Goal: Task Accomplishment & Management: Complete application form

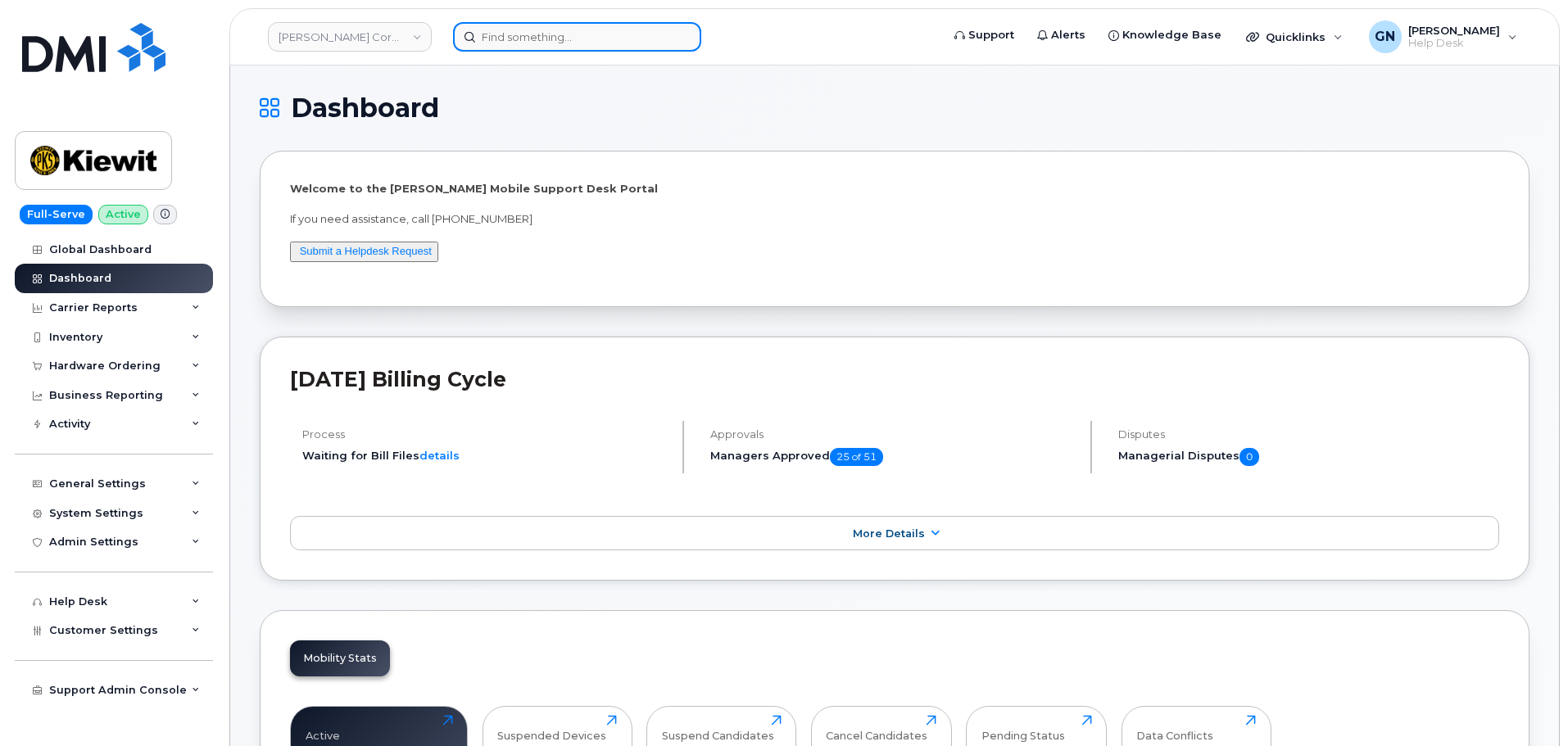
click at [567, 42] on input at bounding box center [577, 36] width 249 height 29
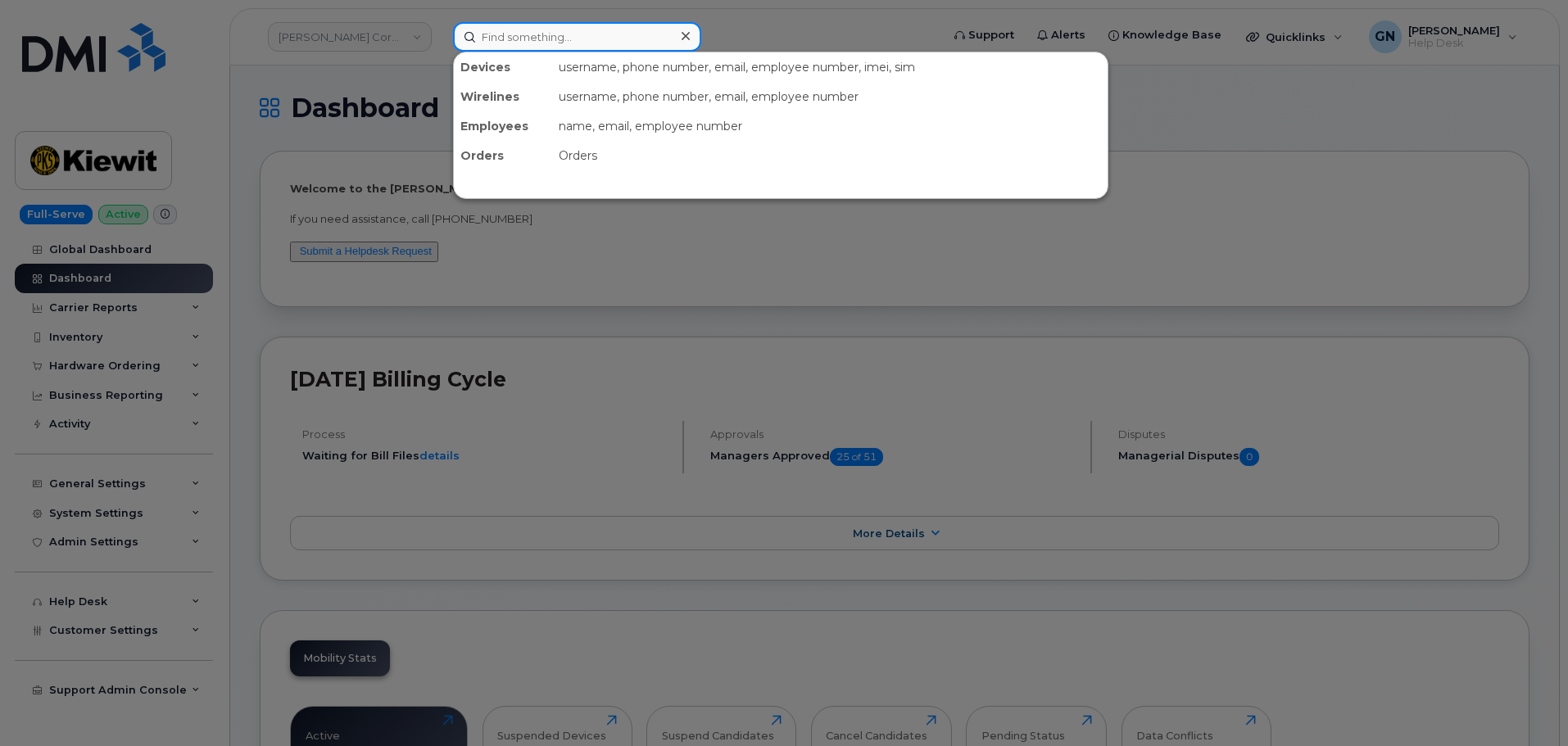
paste input "Pinkmailbox472##"
type input "Pinkmailbox472##"
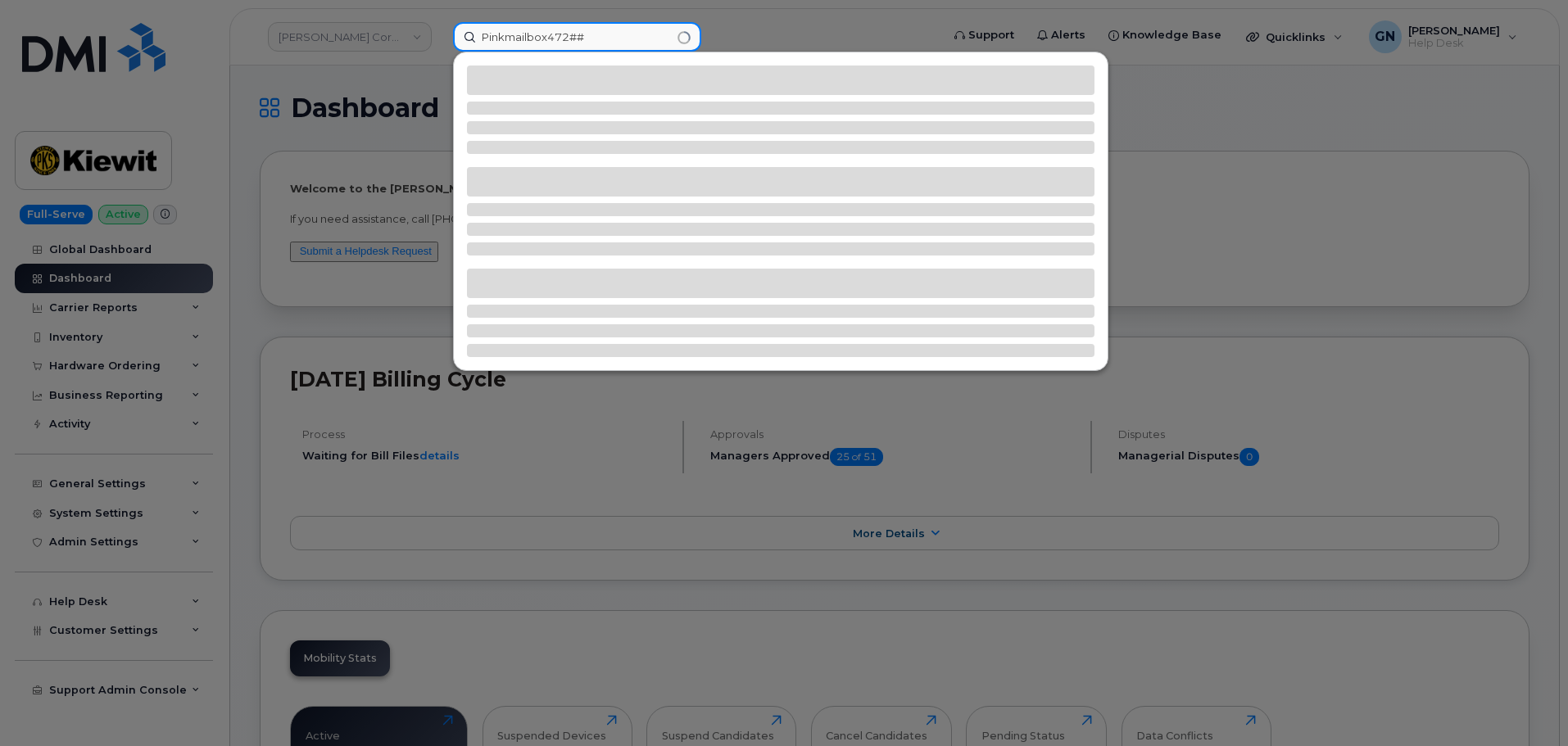
drag, startPoint x: 592, startPoint y: 35, endPoint x: 330, endPoint y: 0, distance: 264.3
click at [439, 22] on div "Pinkmailbox472##" at bounding box center [691, 36] width 503 height 29
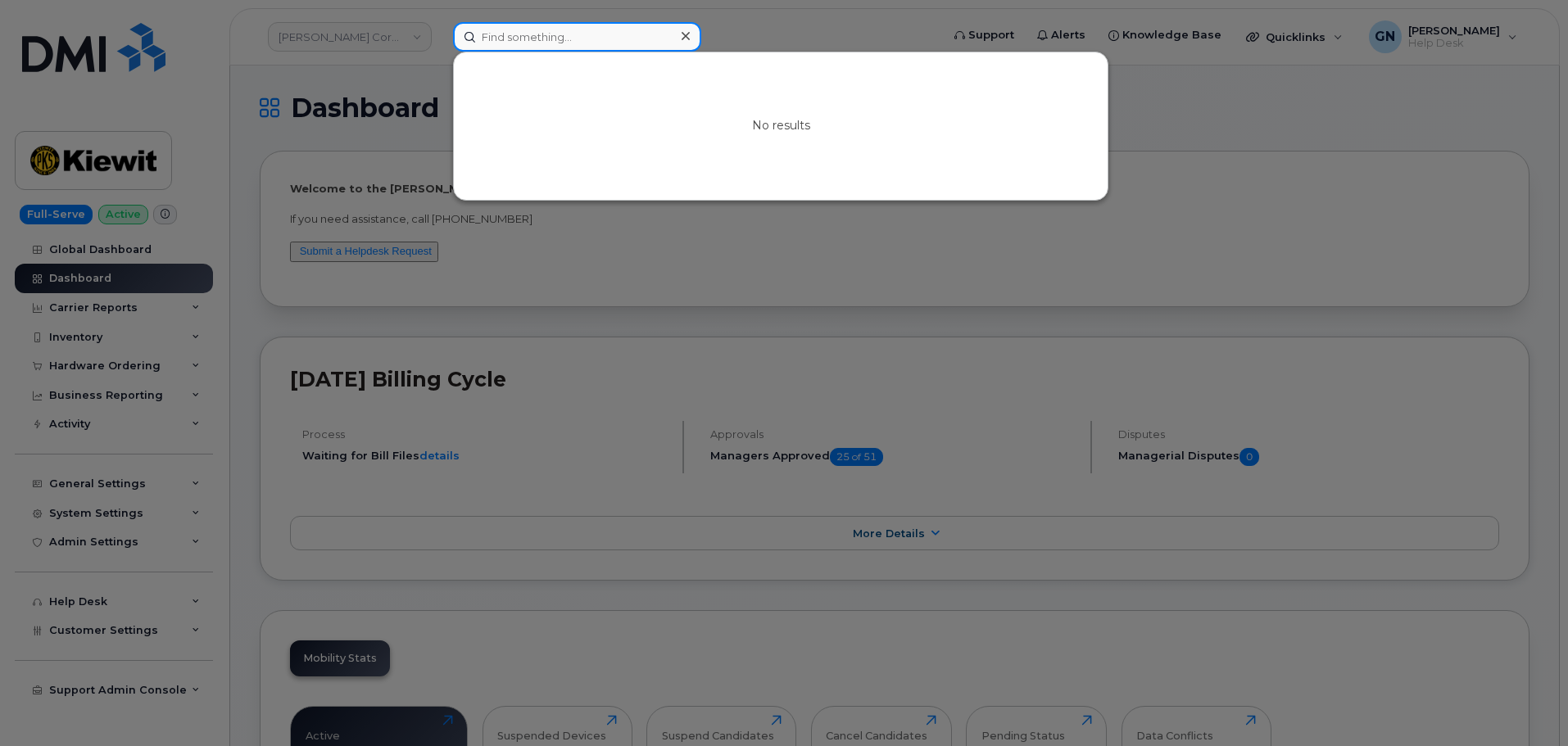
click at [601, 38] on input at bounding box center [577, 36] width 249 height 29
paste input "210.216.4988"
type input "210.216.4988"
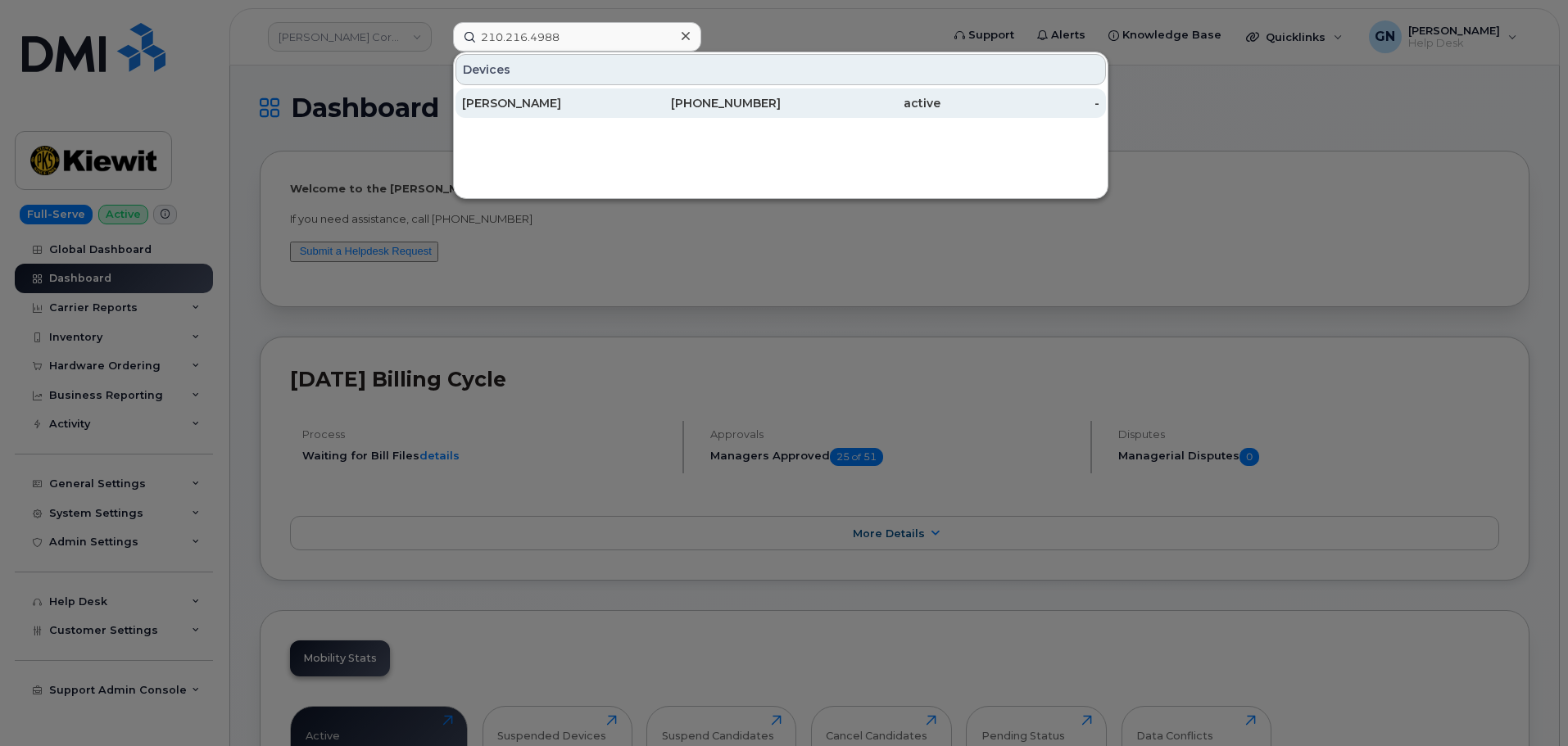
click at [614, 95] on div "RUSTY HANSMANN" at bounding box center [542, 103] width 160 height 16
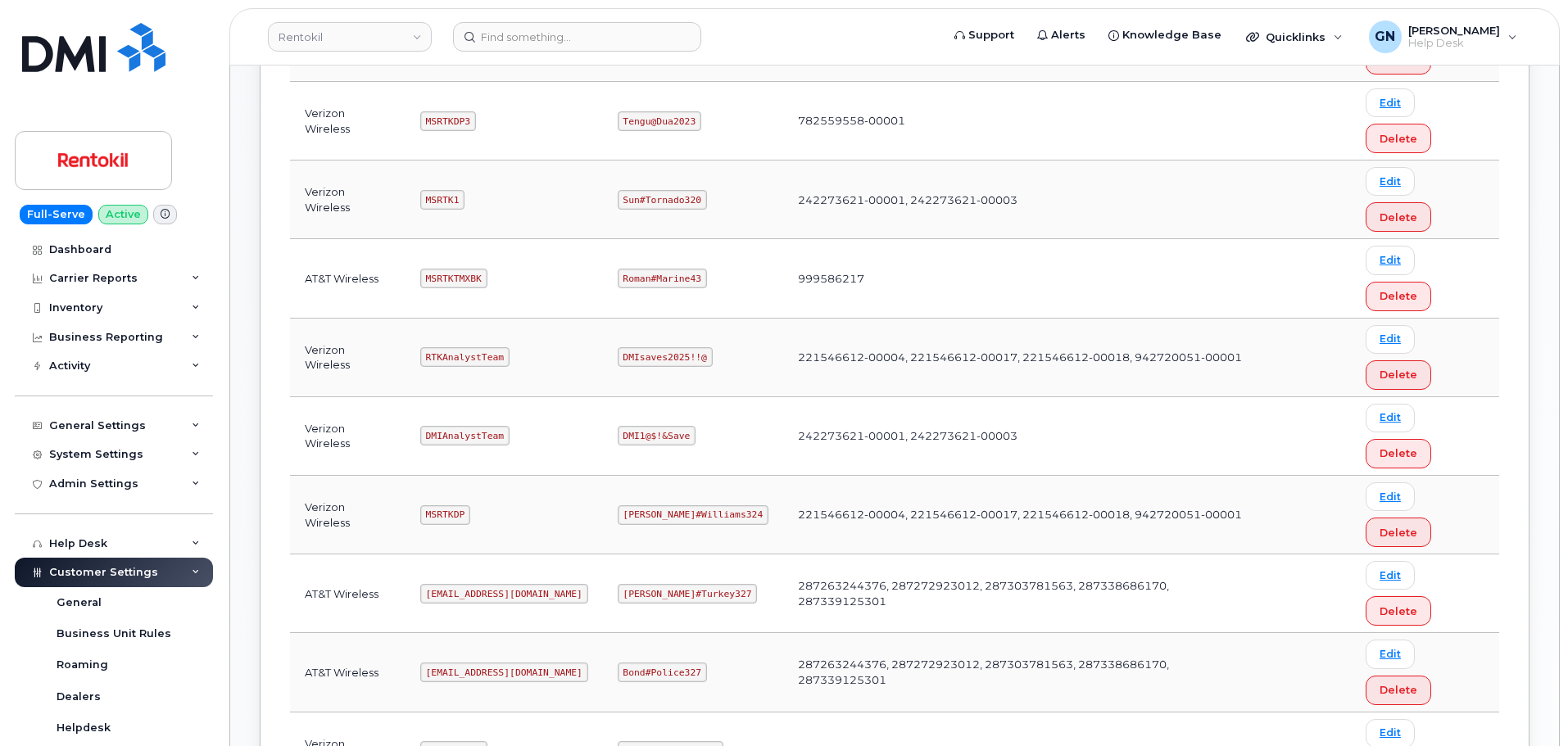
scroll to position [492, 0]
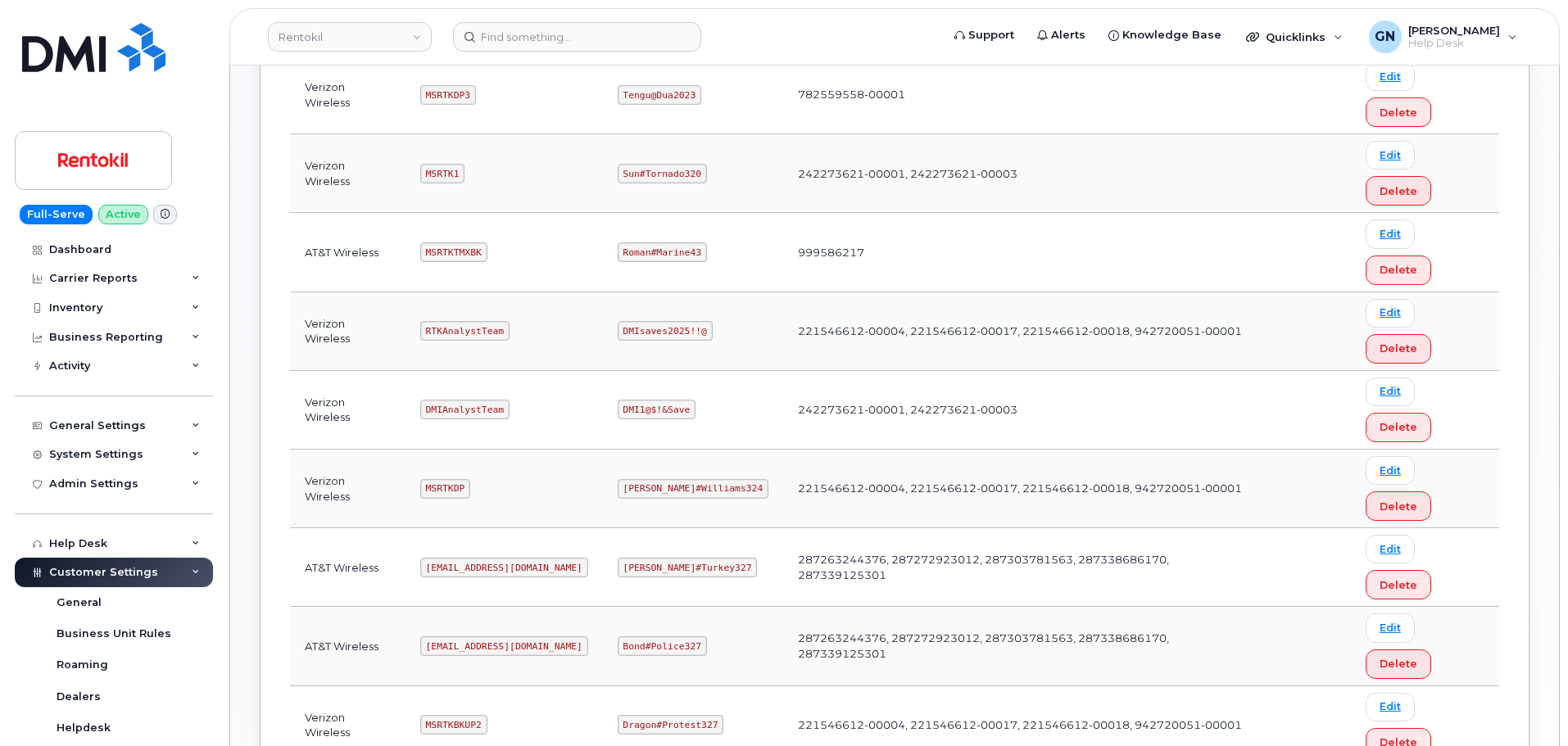
copy code "MSRTKTMX"
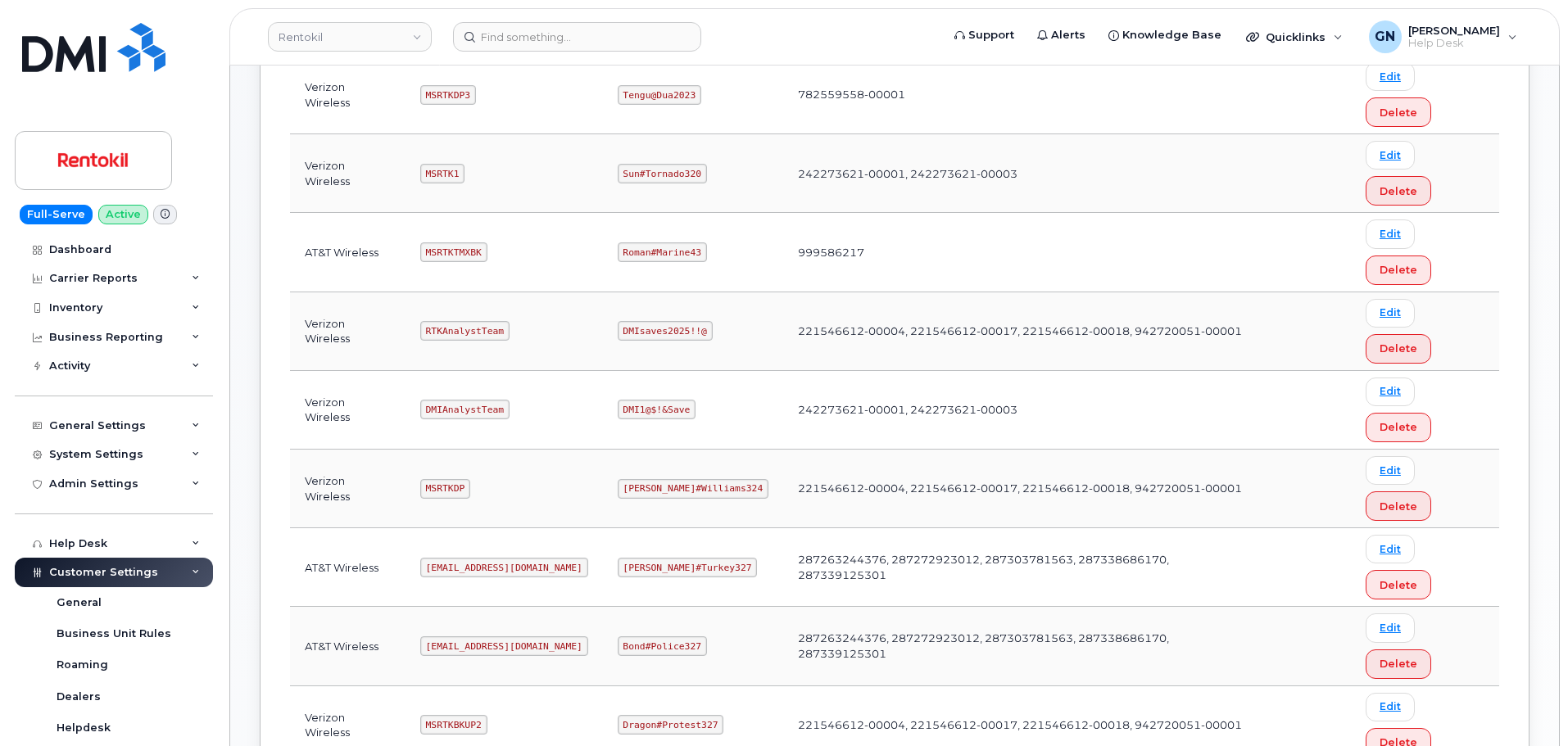
copy code "Butte#Tariffs43"
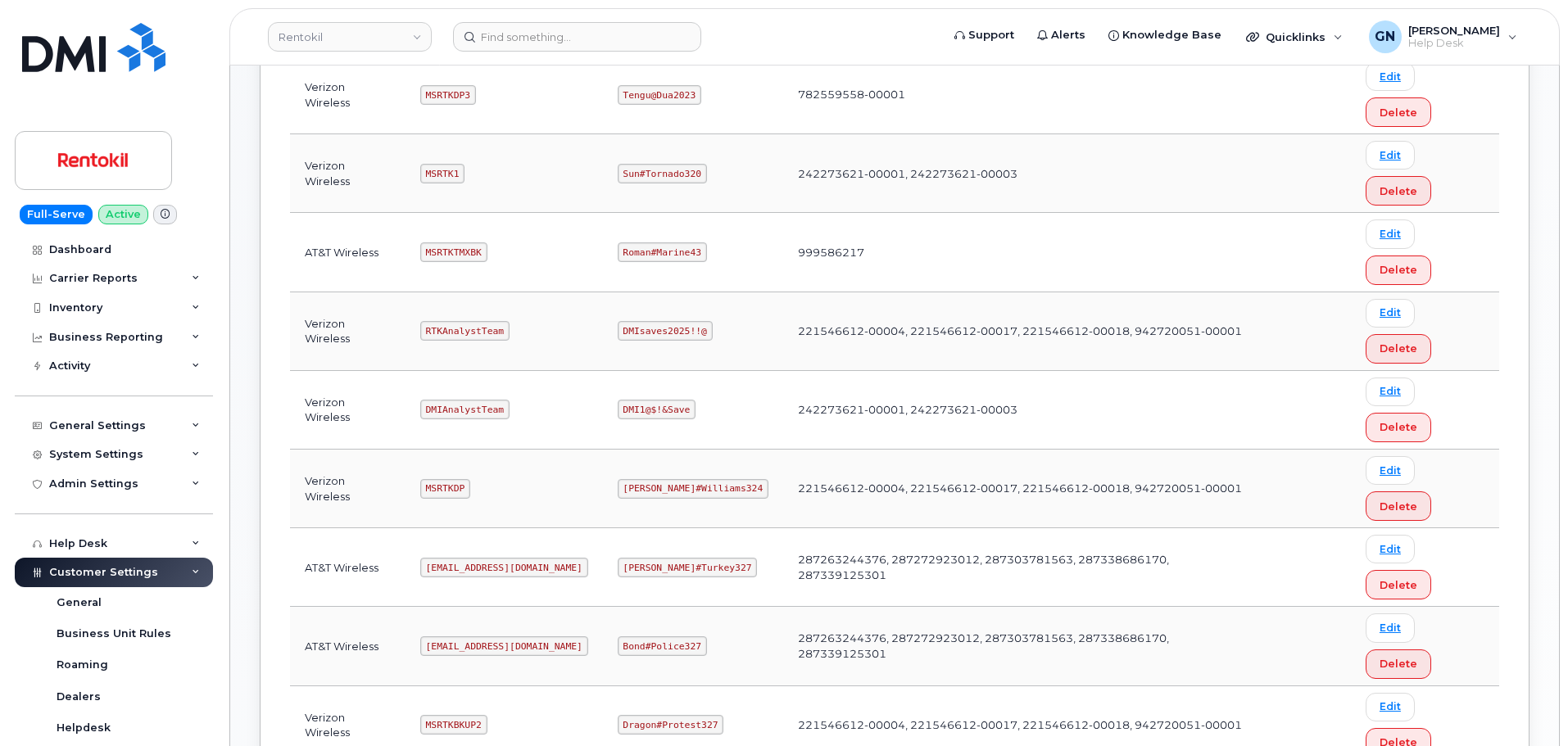
copy code "Ms-rentokil@dminc.com"
copy code "Pinkmailbox472##"
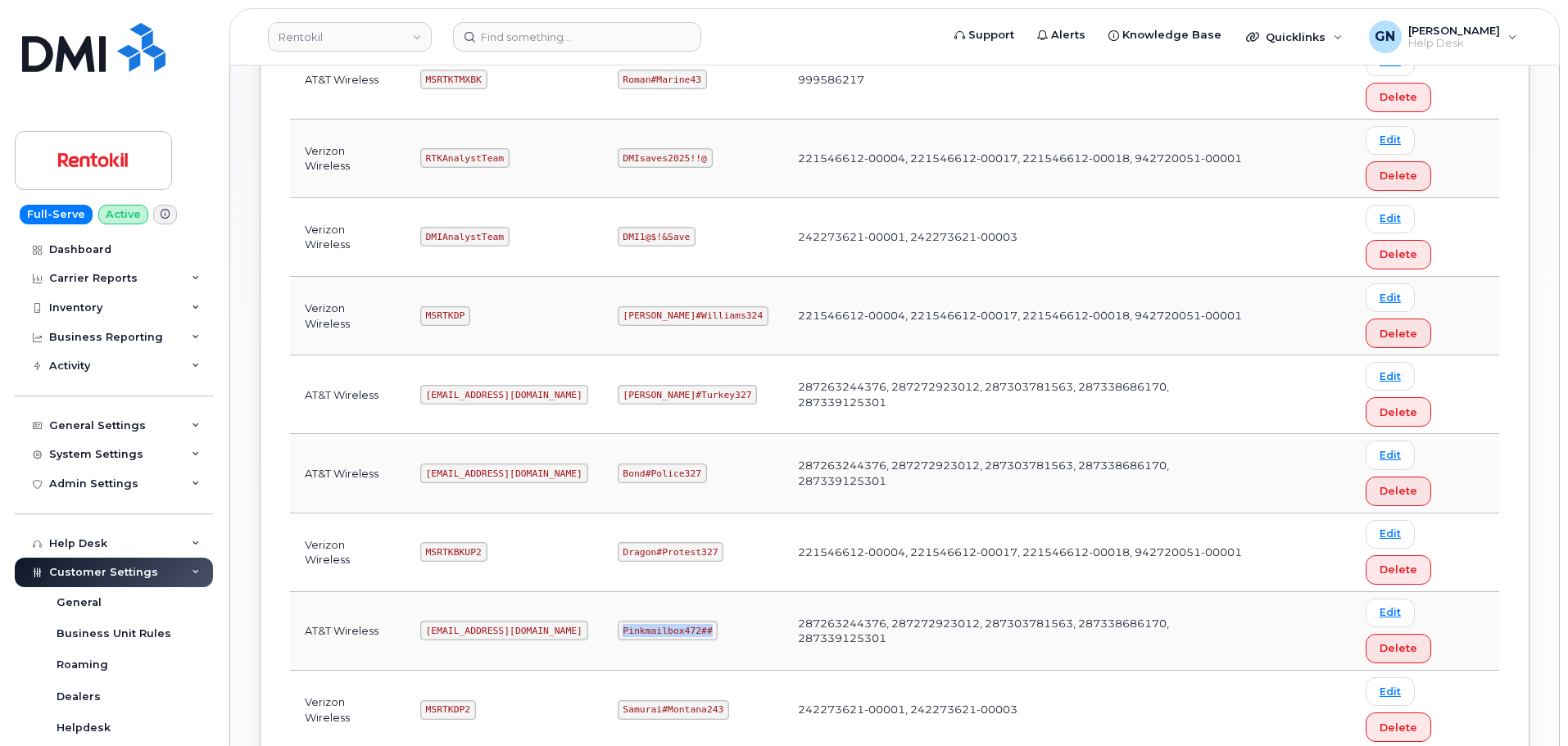
scroll to position [680, 0]
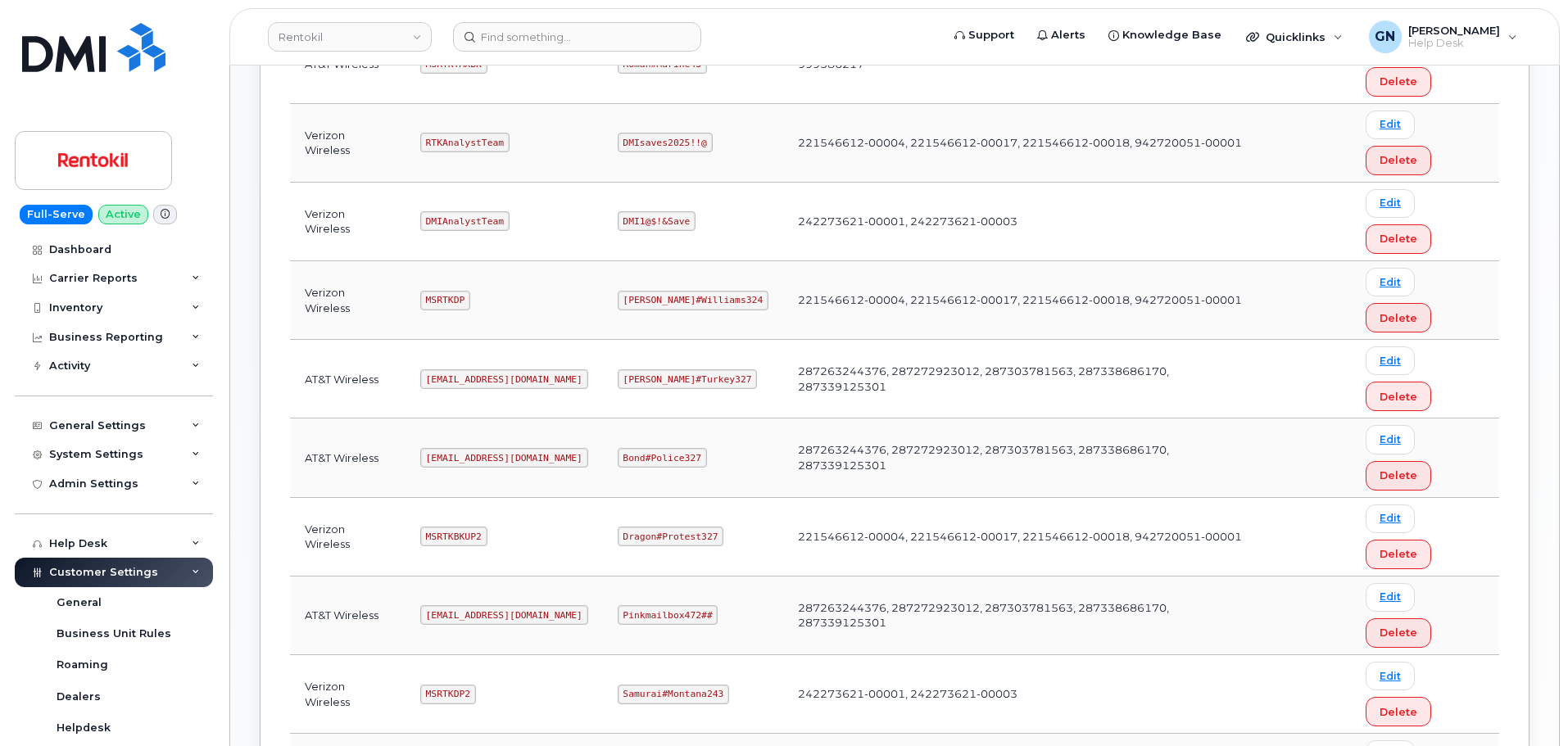
copy code "mSRTK2"
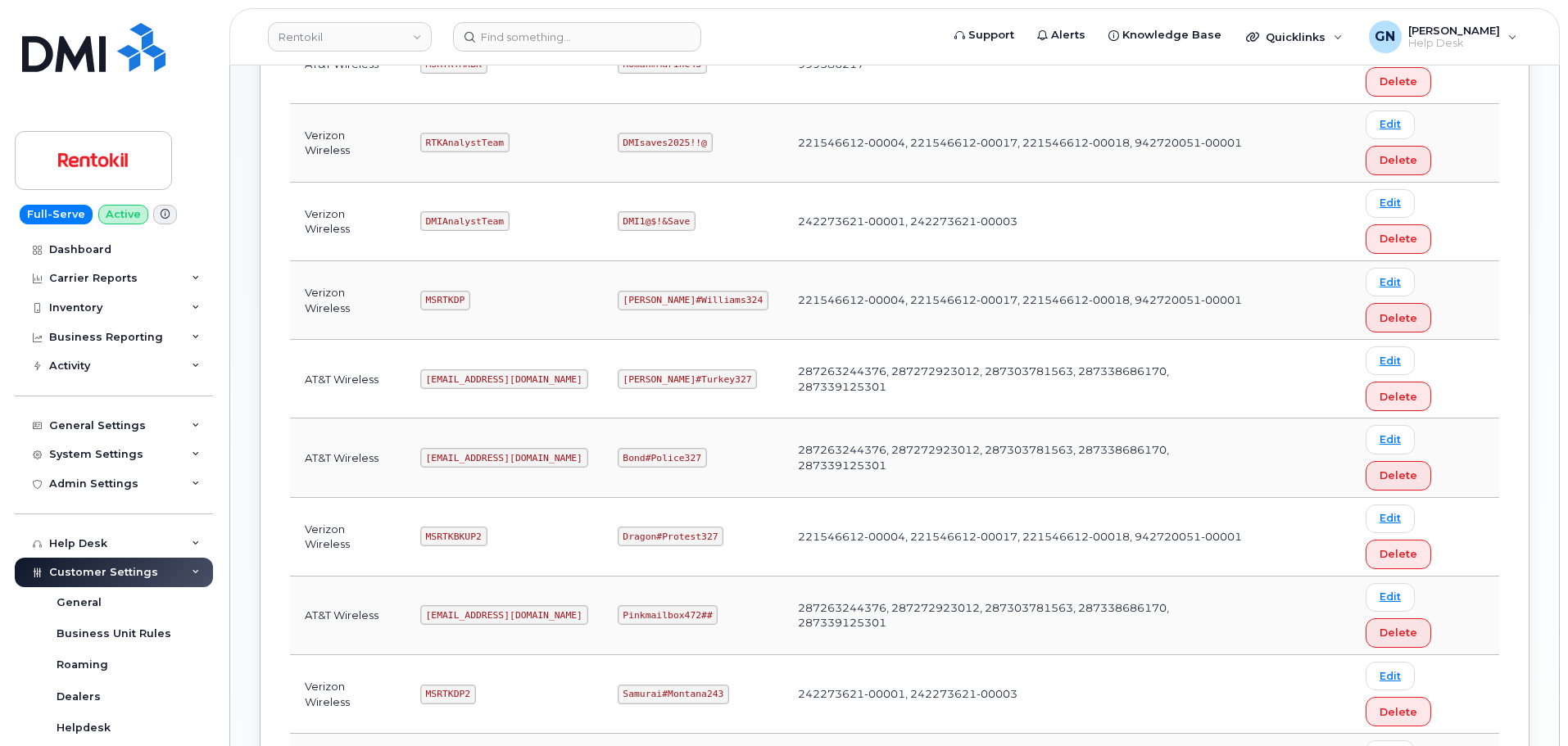
copy code "Maud#Earthquake203"
copy code "mSRTK2"
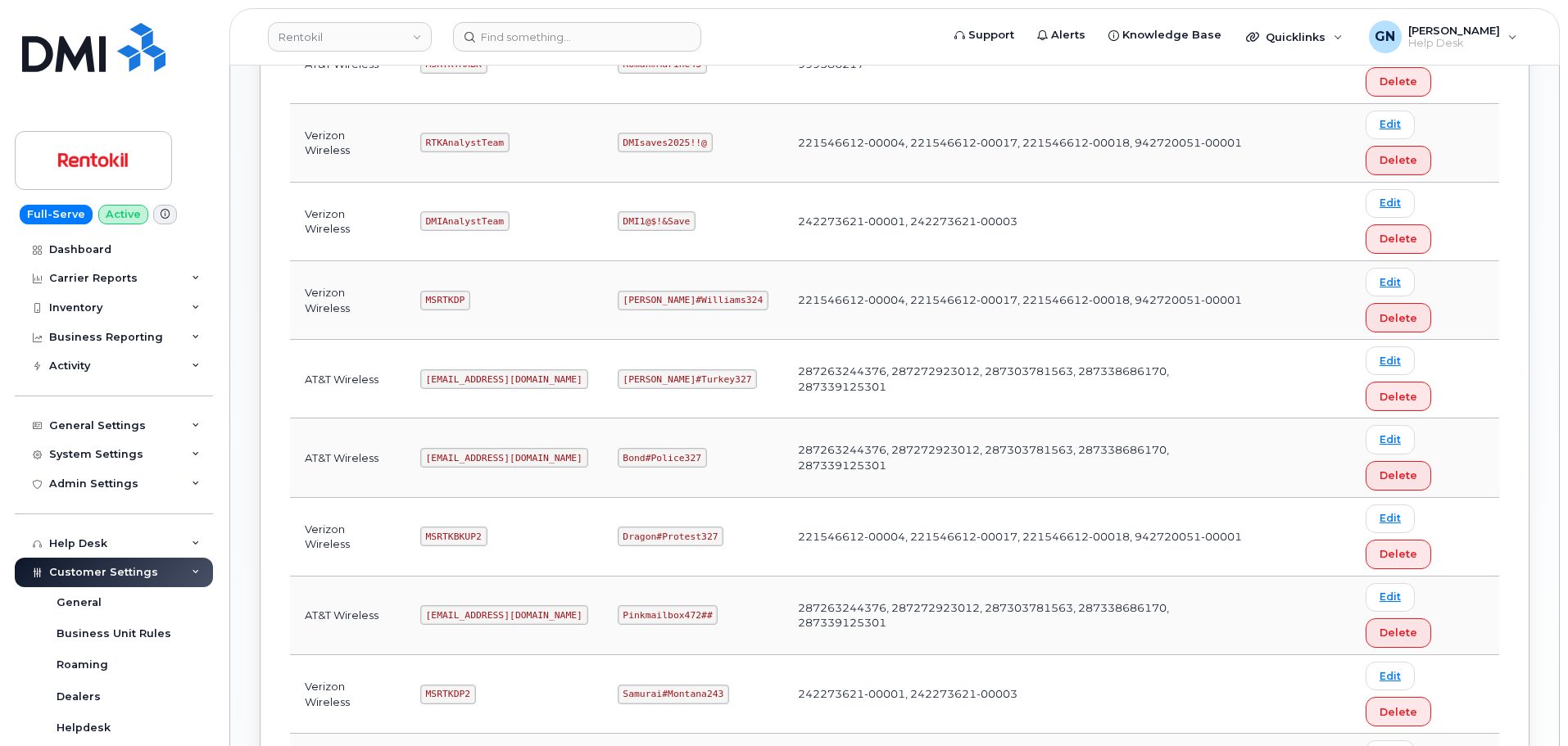
copy code "mSRTK2"
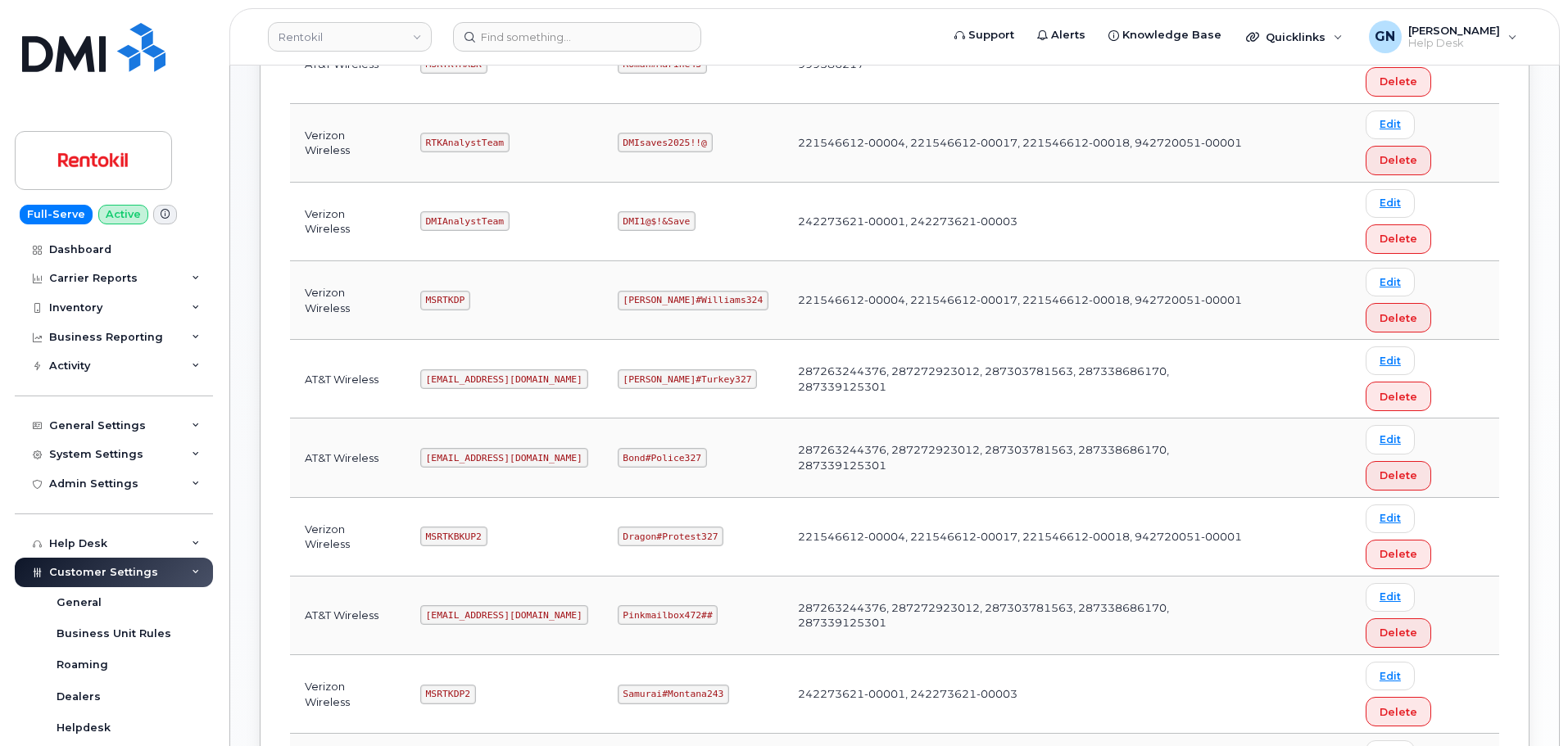
copy code "Maud#Earthquake203"
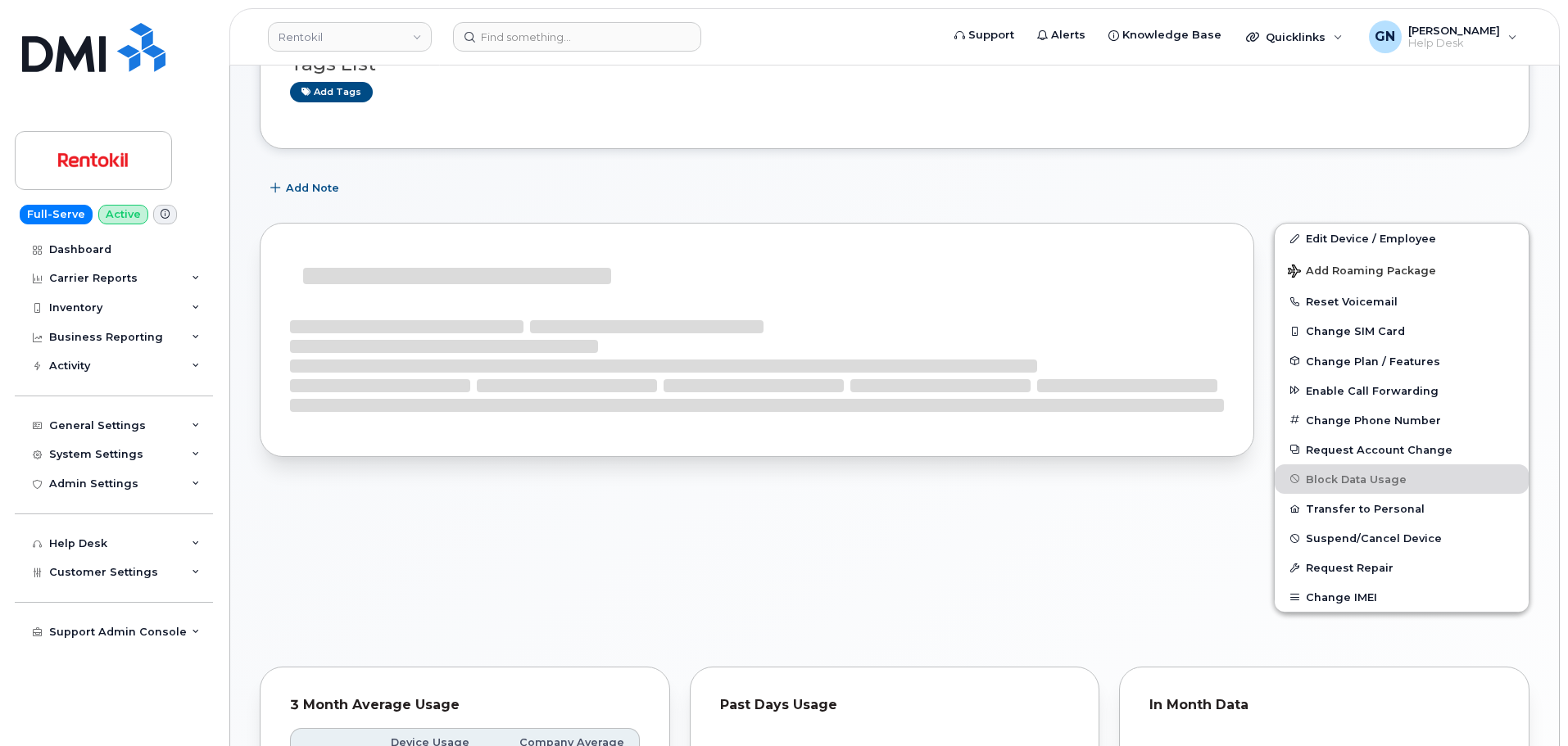
scroll to position [304, 0]
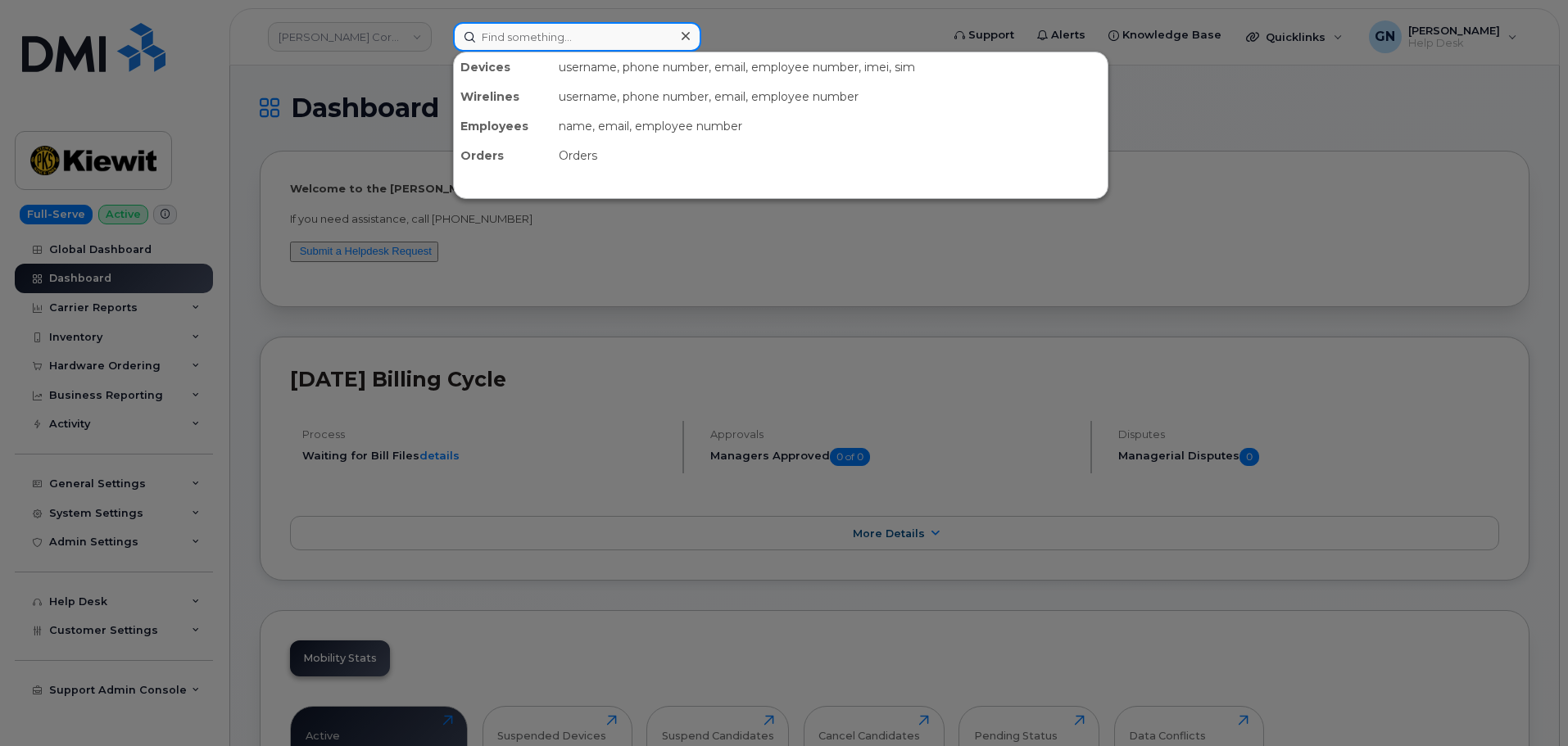
click at [556, 33] on input at bounding box center [577, 36] width 249 height 29
paste input "6475013469"
type input "6475013469"
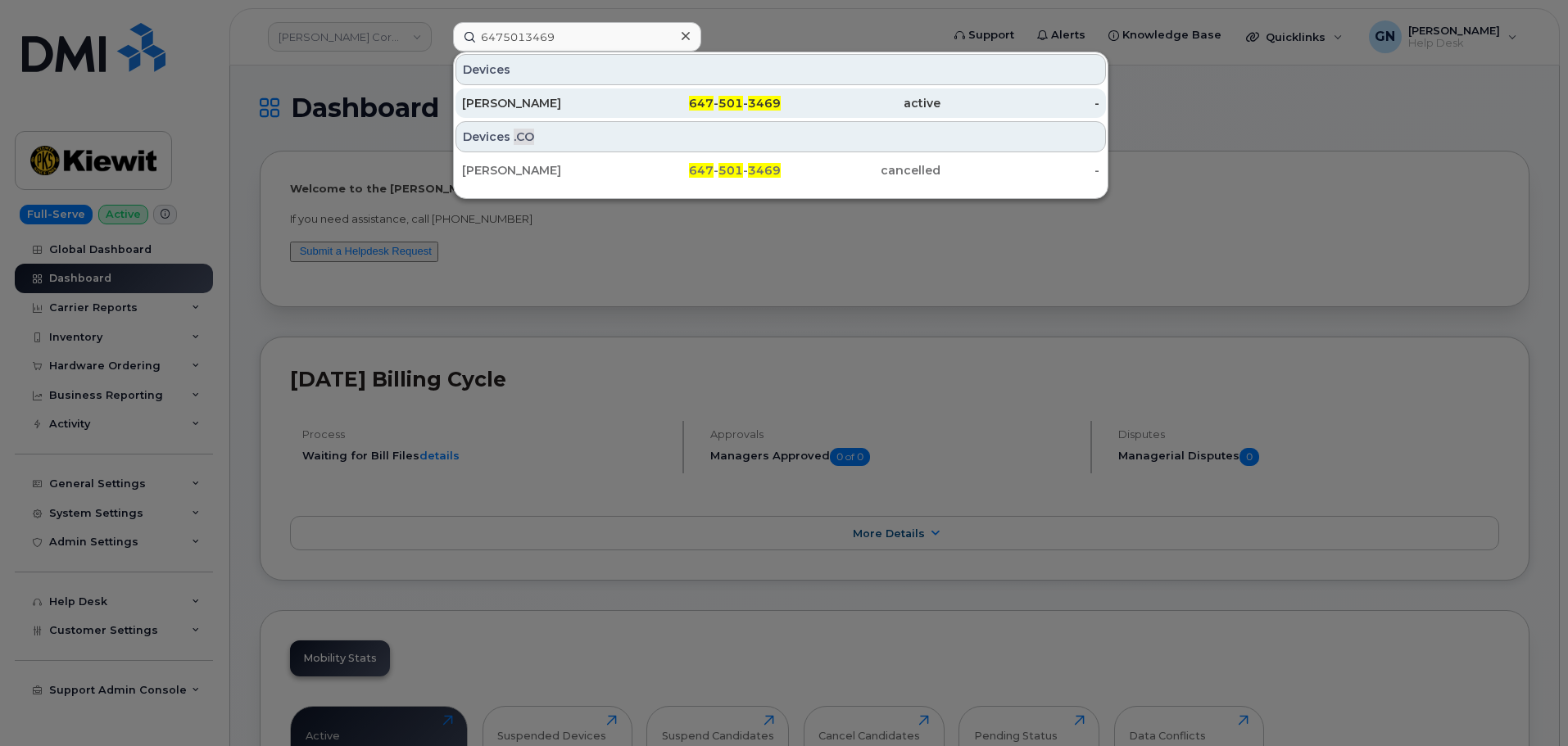
click at [625, 108] on div "647 - 501 - 3469" at bounding box center [701, 103] width 160 height 16
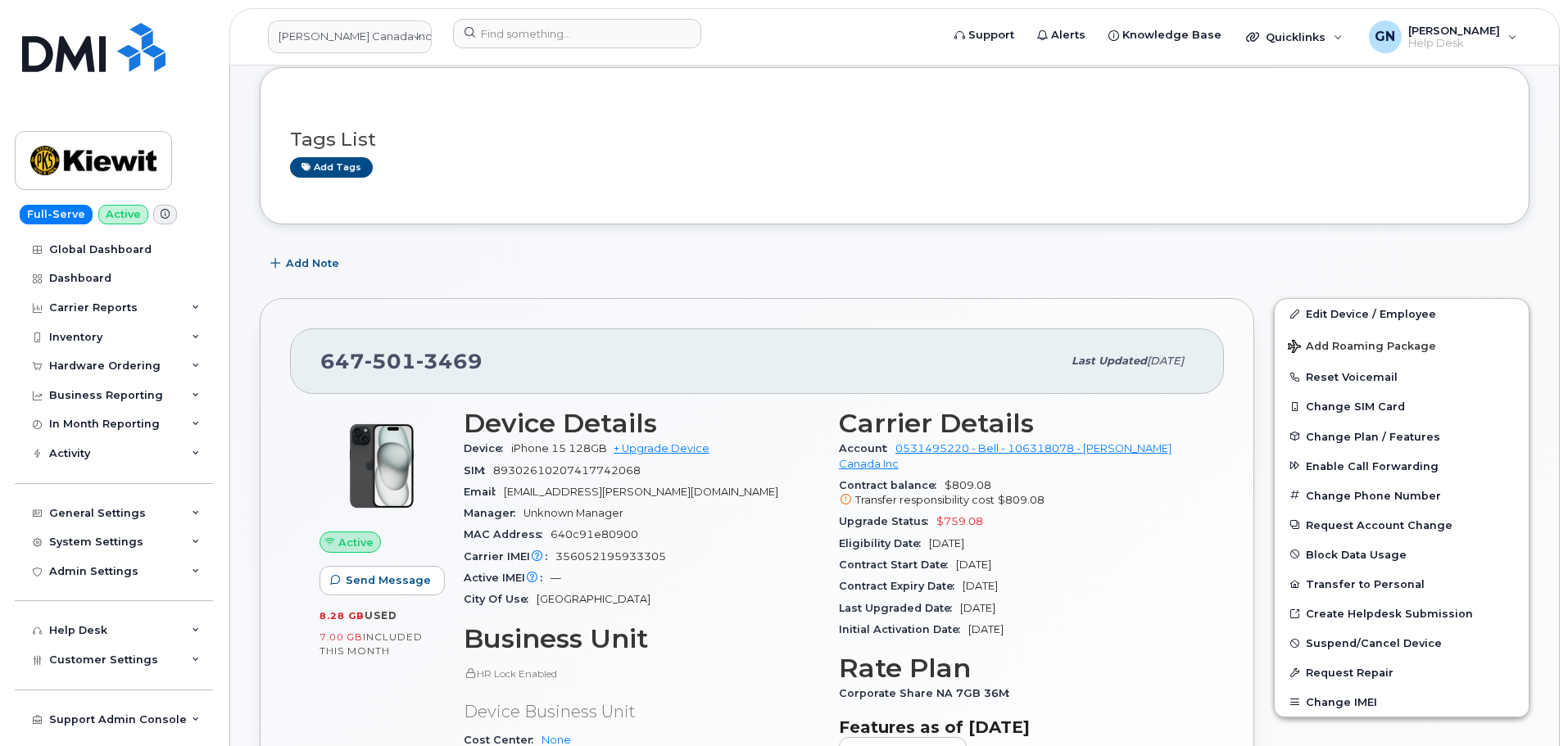
scroll to position [82, 0]
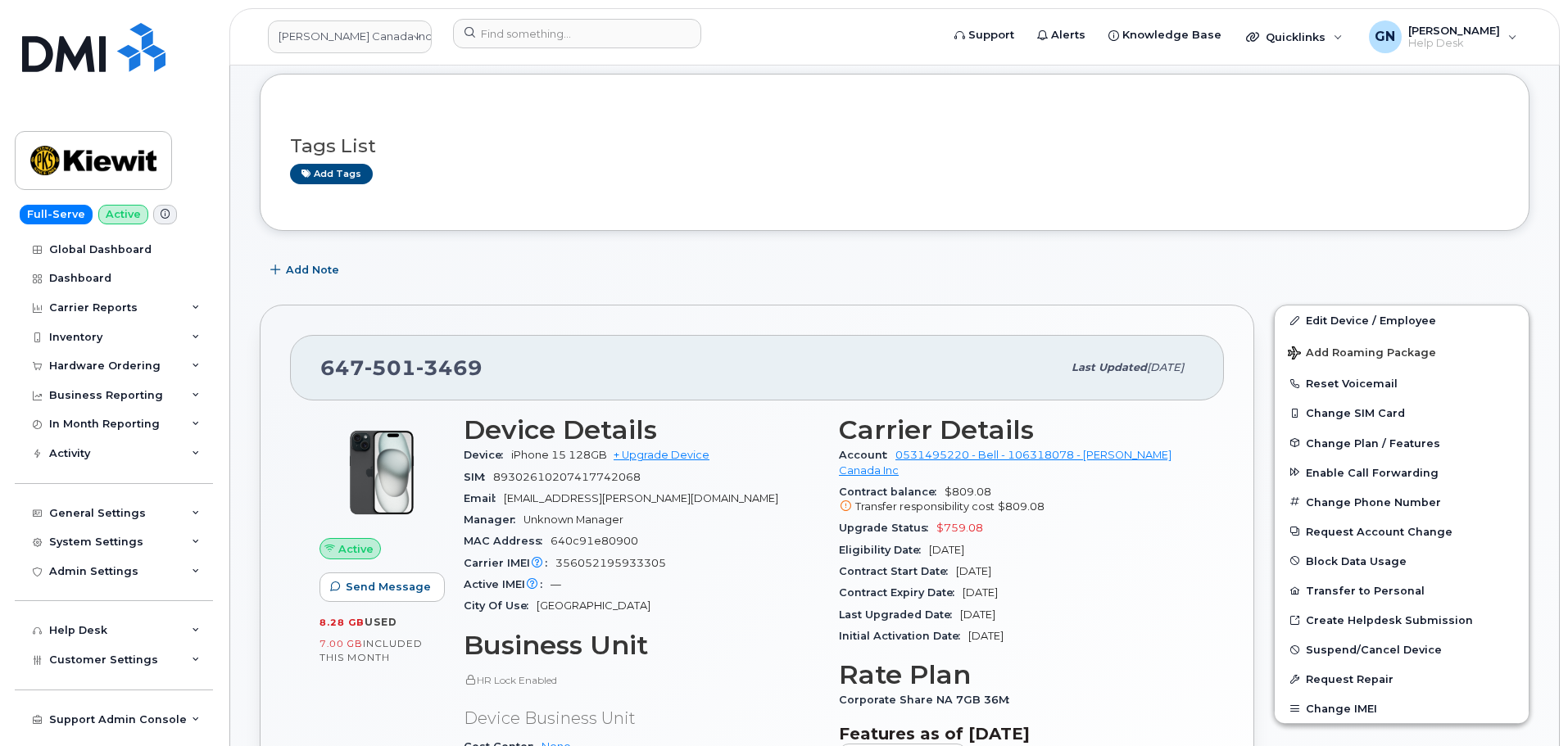
click at [167, 213] on span at bounding box center [164, 215] width 24 height 20
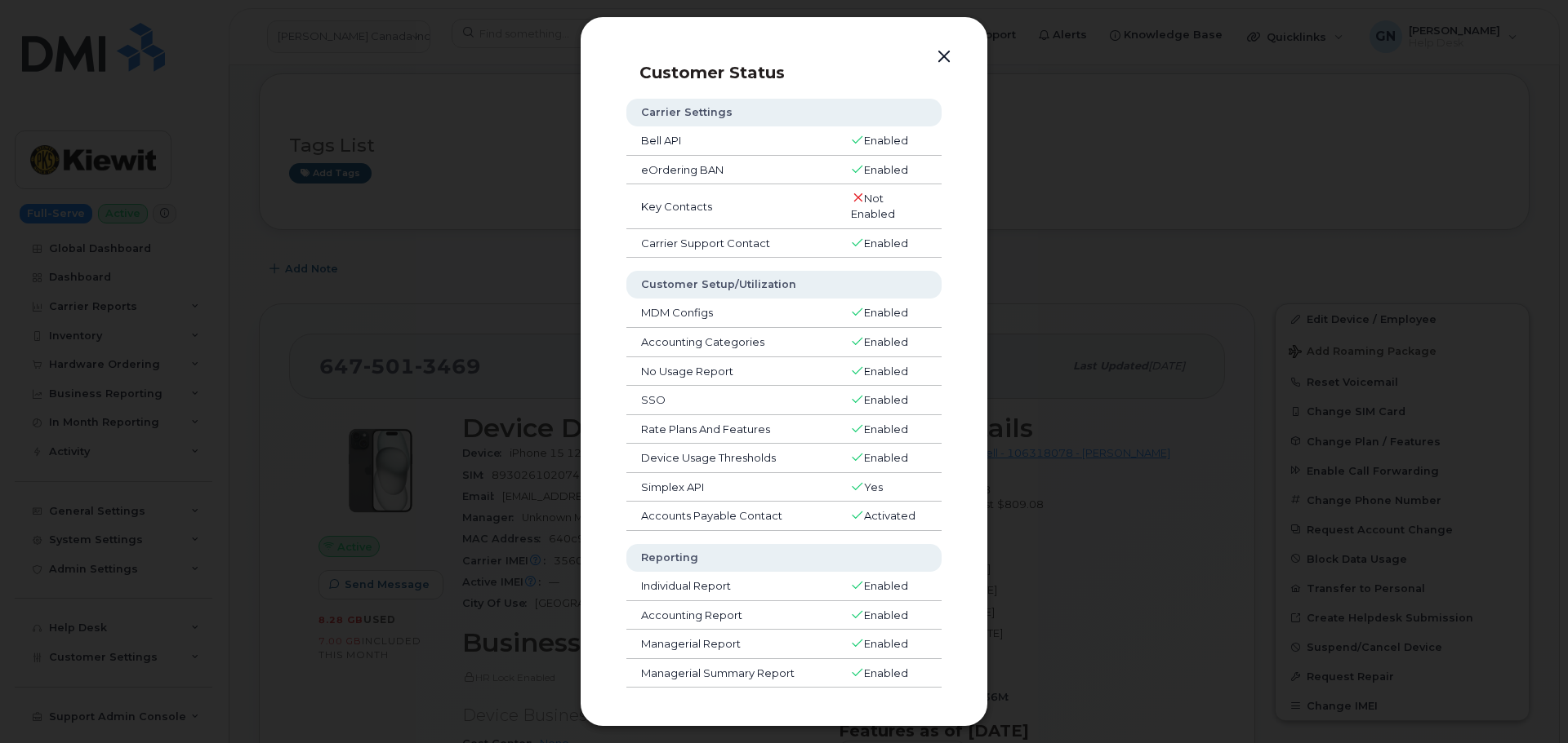
click at [938, 50] on button "button" at bounding box center [944, 57] width 24 height 23
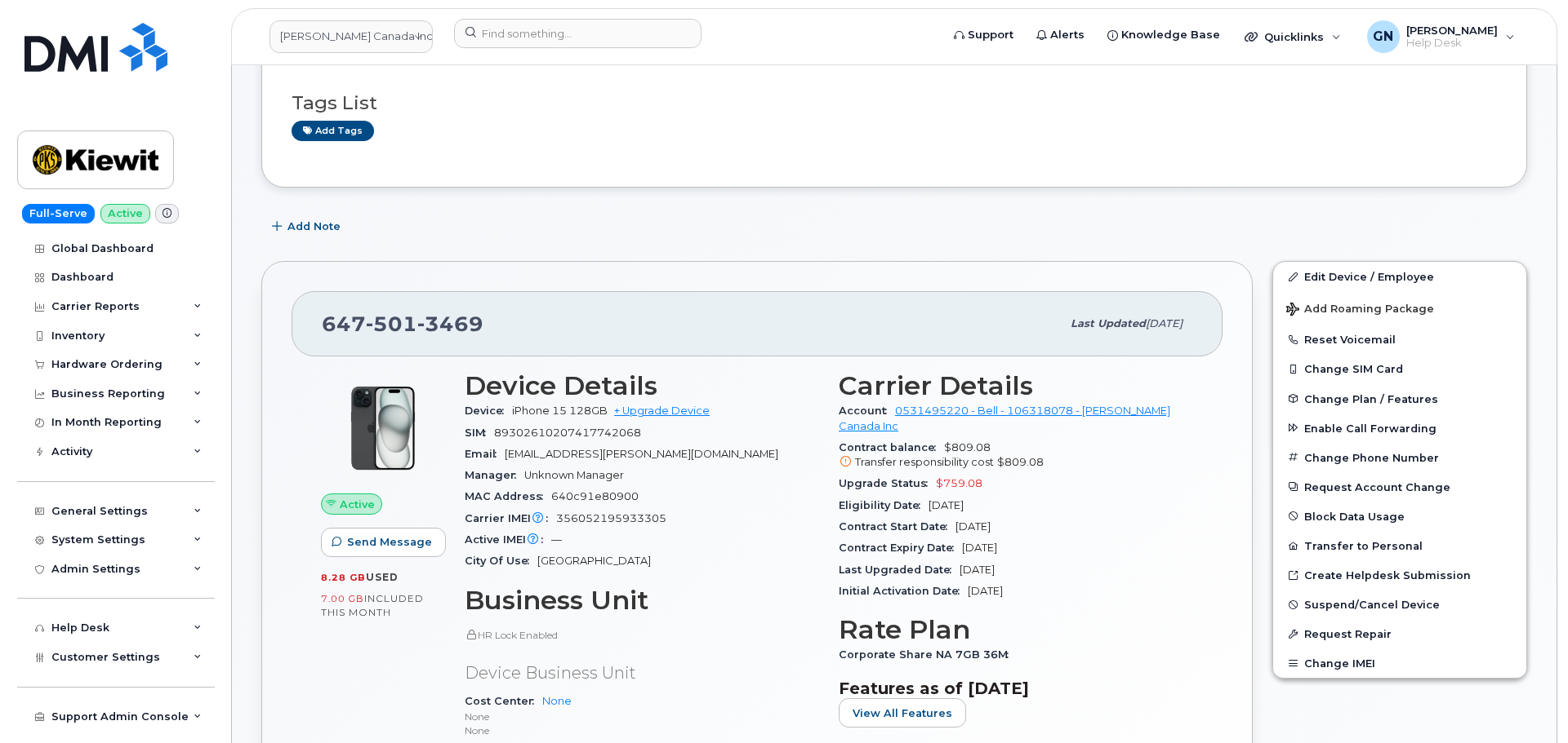
scroll to position [163, 0]
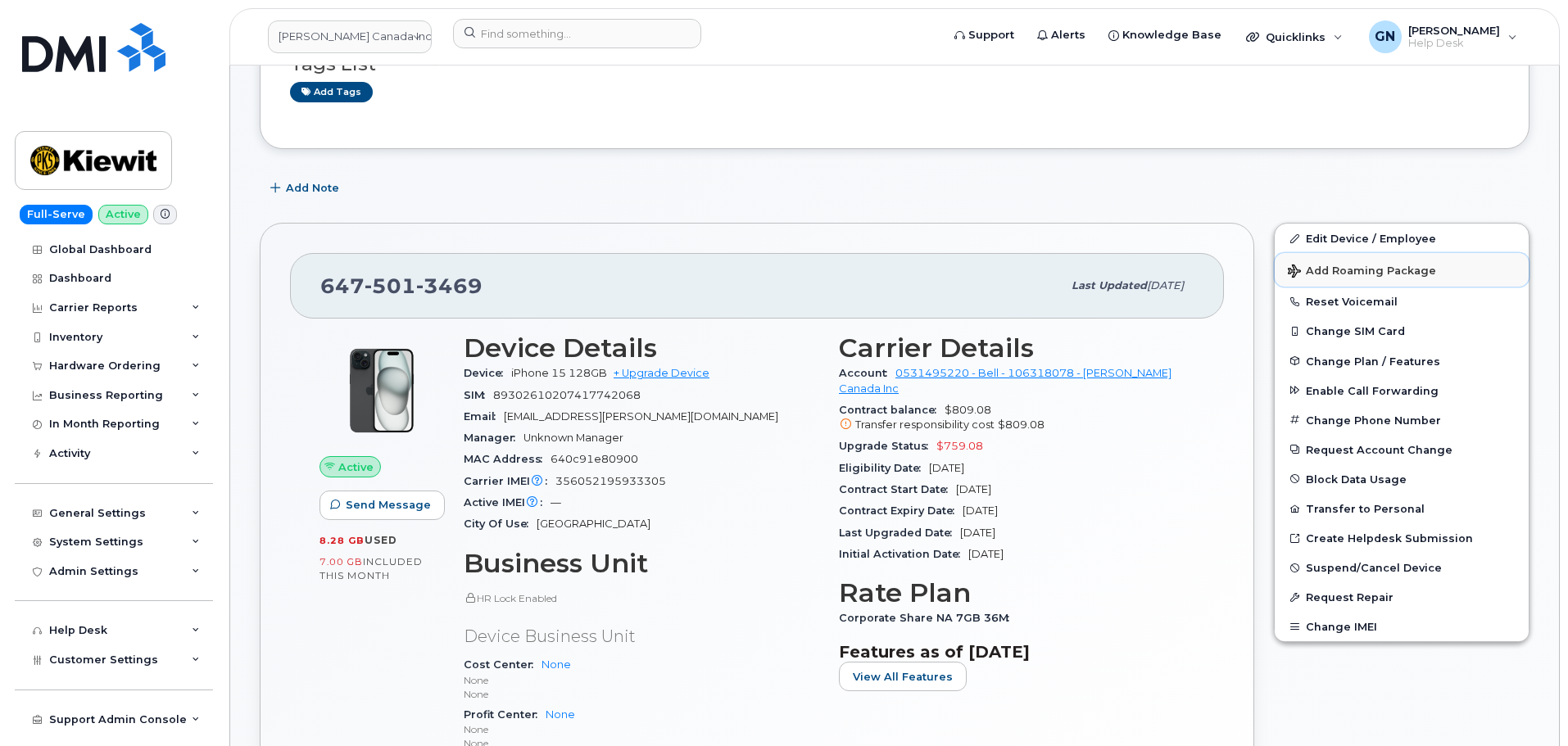
click at [1328, 273] on span "Add Roaming Package" at bounding box center [1361, 272] width 148 height 15
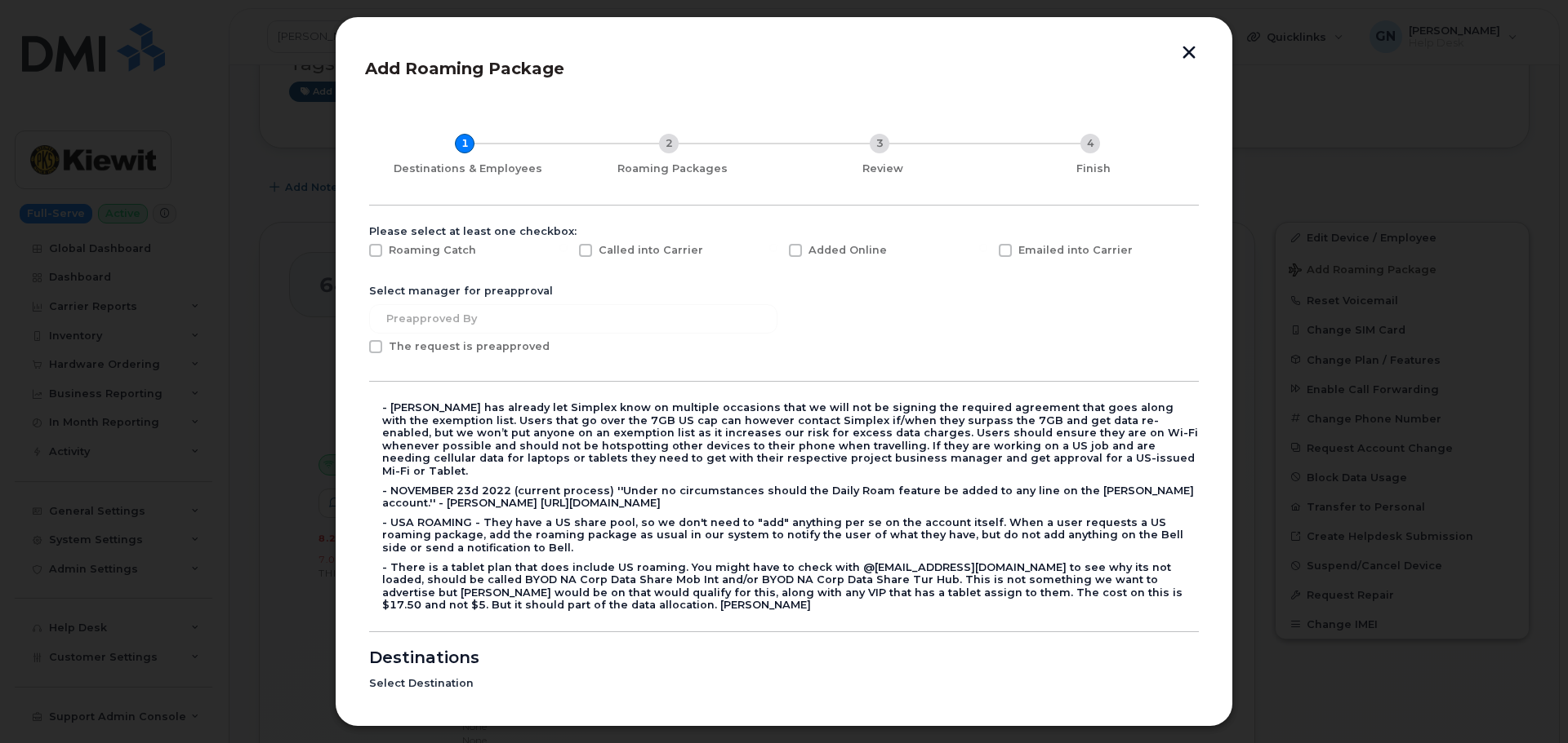
click at [379, 249] on span at bounding box center [376, 250] width 13 height 13
click at [358, 249] on input "Roaming Catch" at bounding box center [353, 248] width 8 height 8
checkbox input "true"
click at [373, 349] on span at bounding box center [376, 347] width 13 height 13
click at [358, 348] on input "The request is preapproved" at bounding box center [353, 344] width 8 height 8
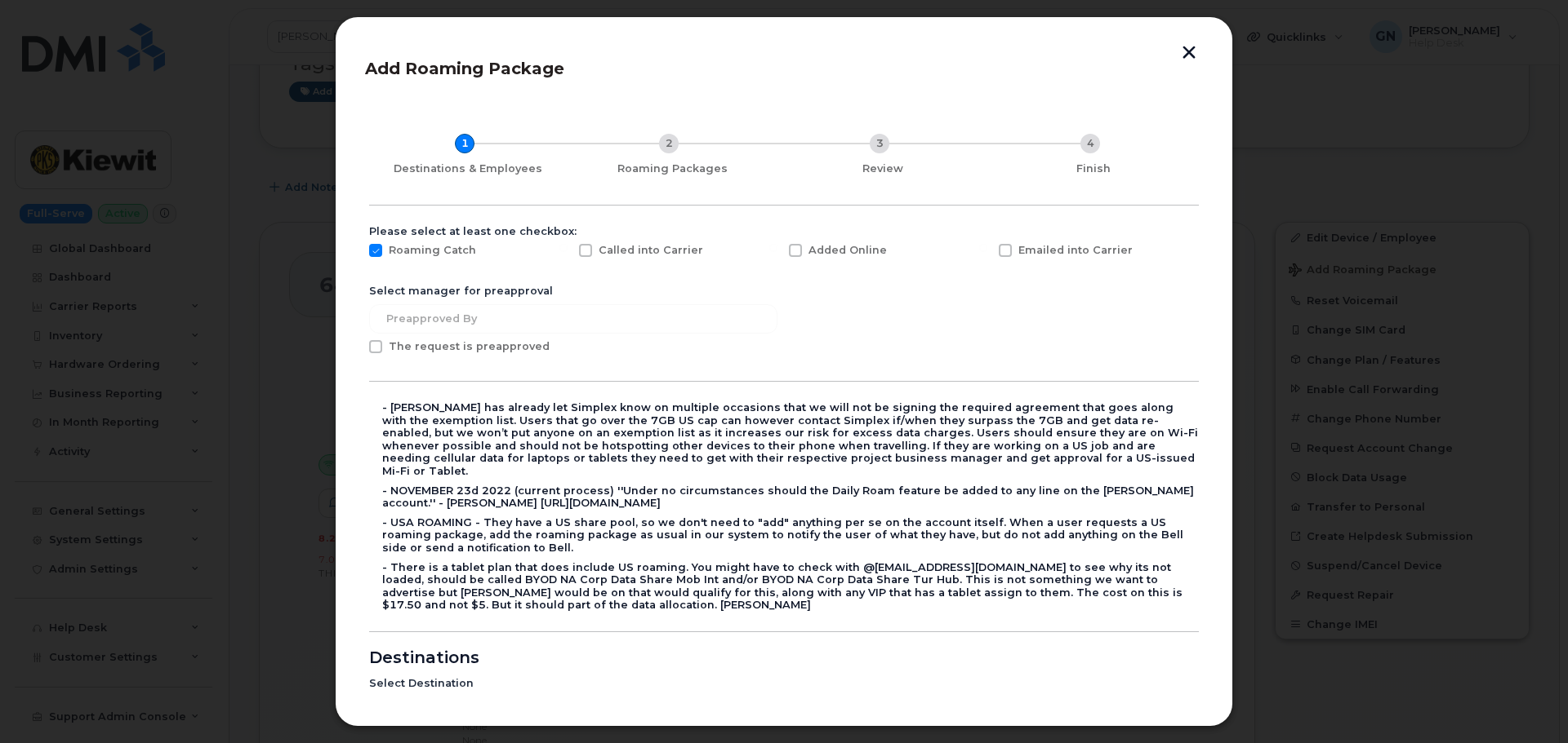
checkbox input "true"
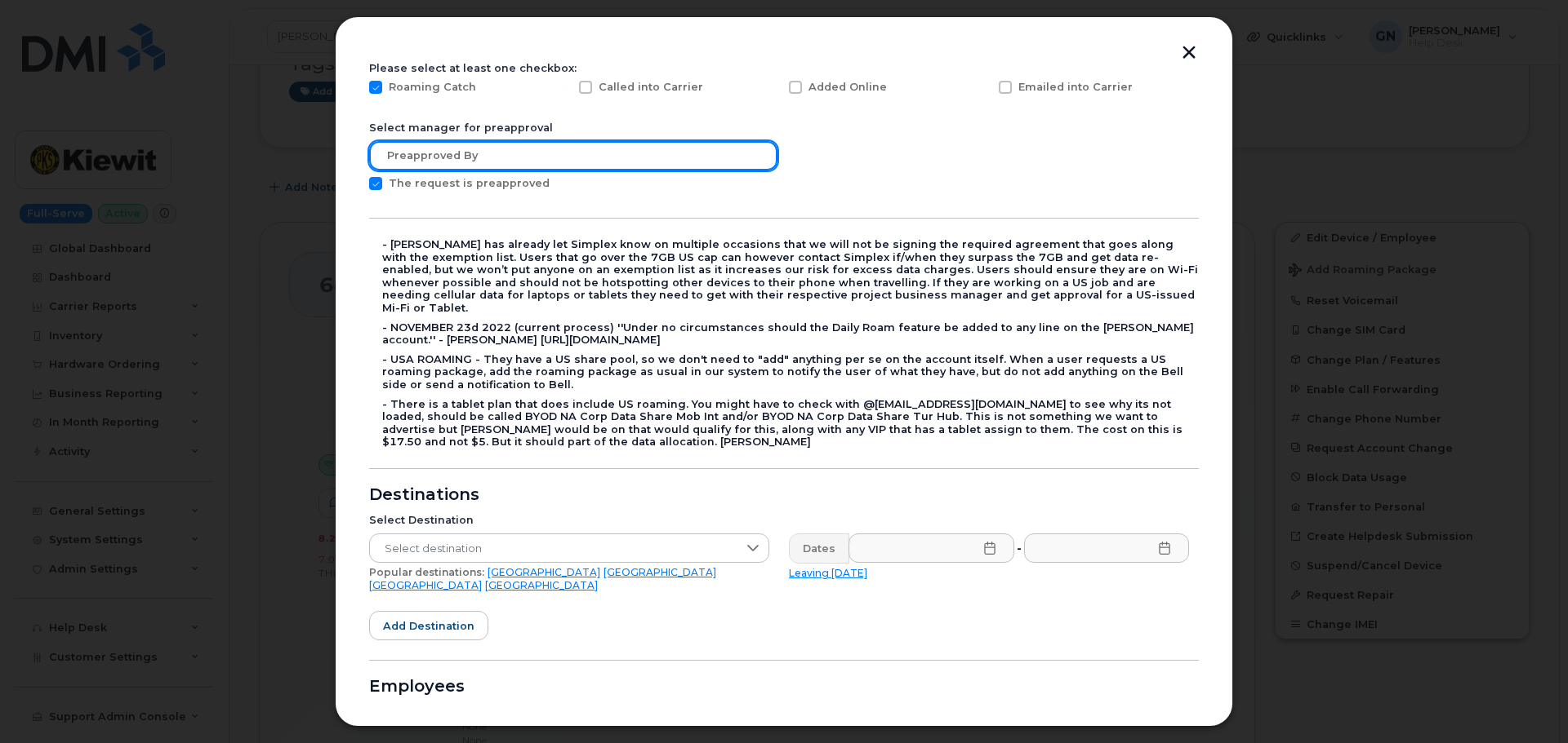
click at [553, 156] on input "text" at bounding box center [573, 155] width 408 height 29
click at [587, 153] on input "text" at bounding box center [573, 155] width 408 height 29
paste input "Shaukat Kermalli"
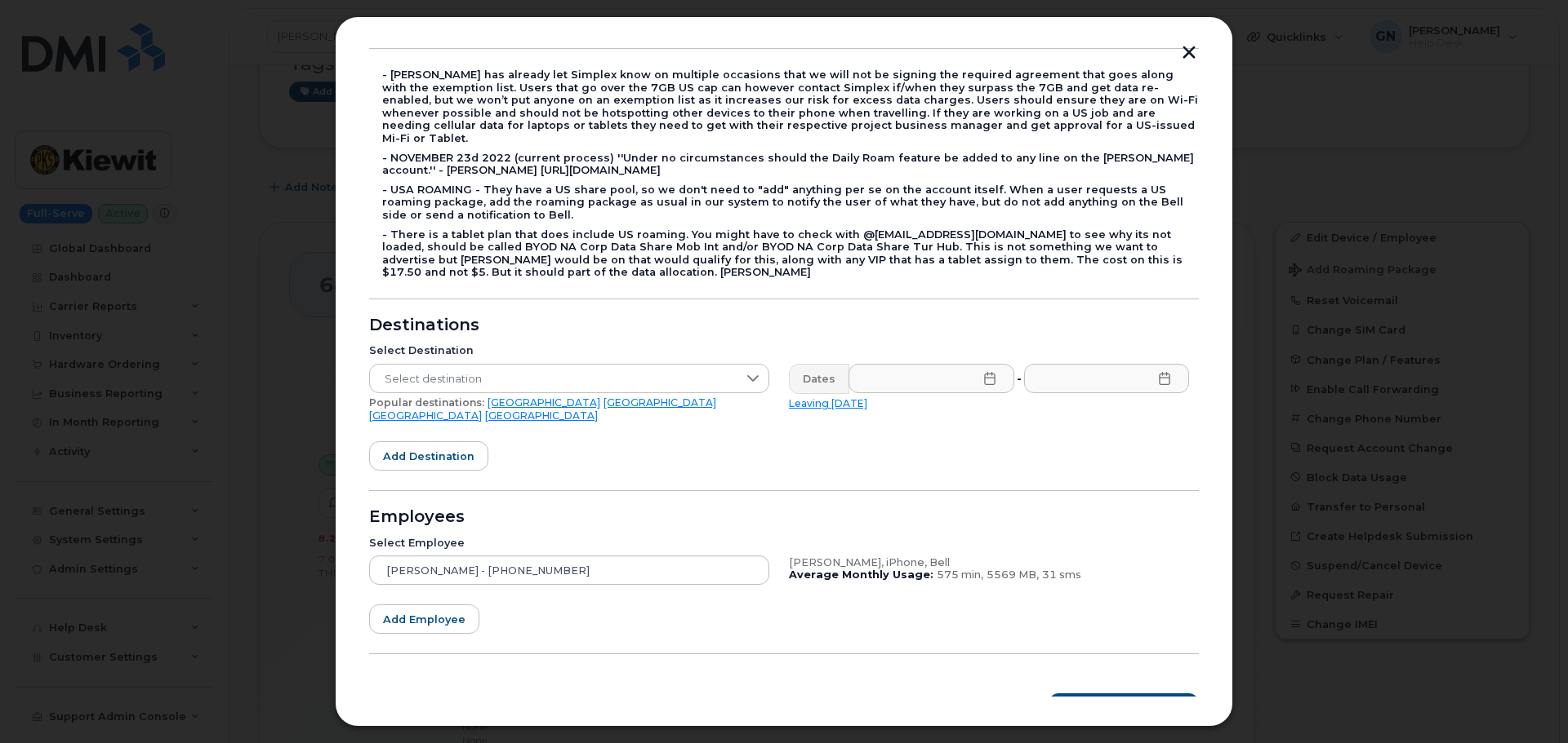
scroll to position [339, 0]
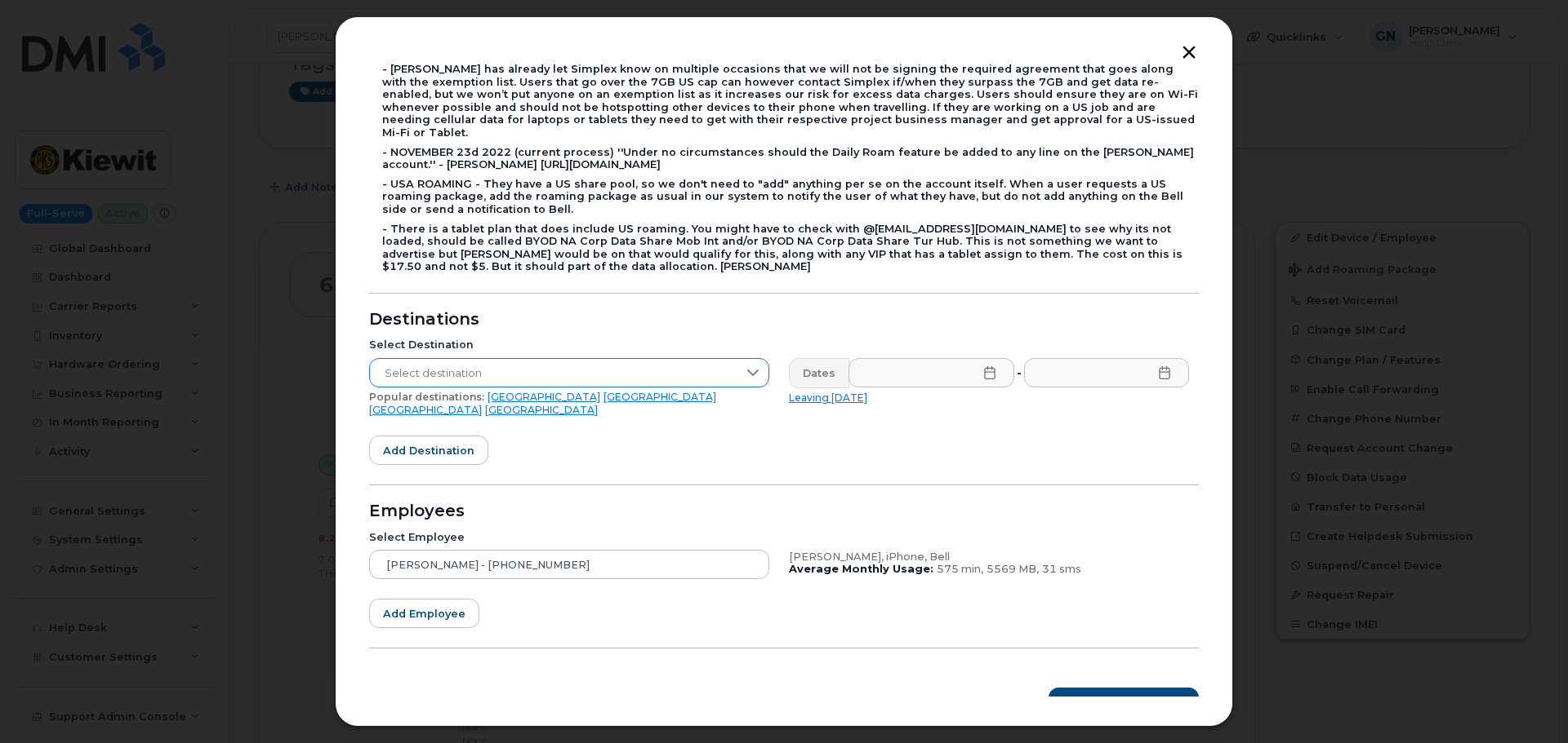
type input "Shaukat Kermalli"
click at [589, 359] on span "Select destination" at bounding box center [554, 373] width 368 height 29
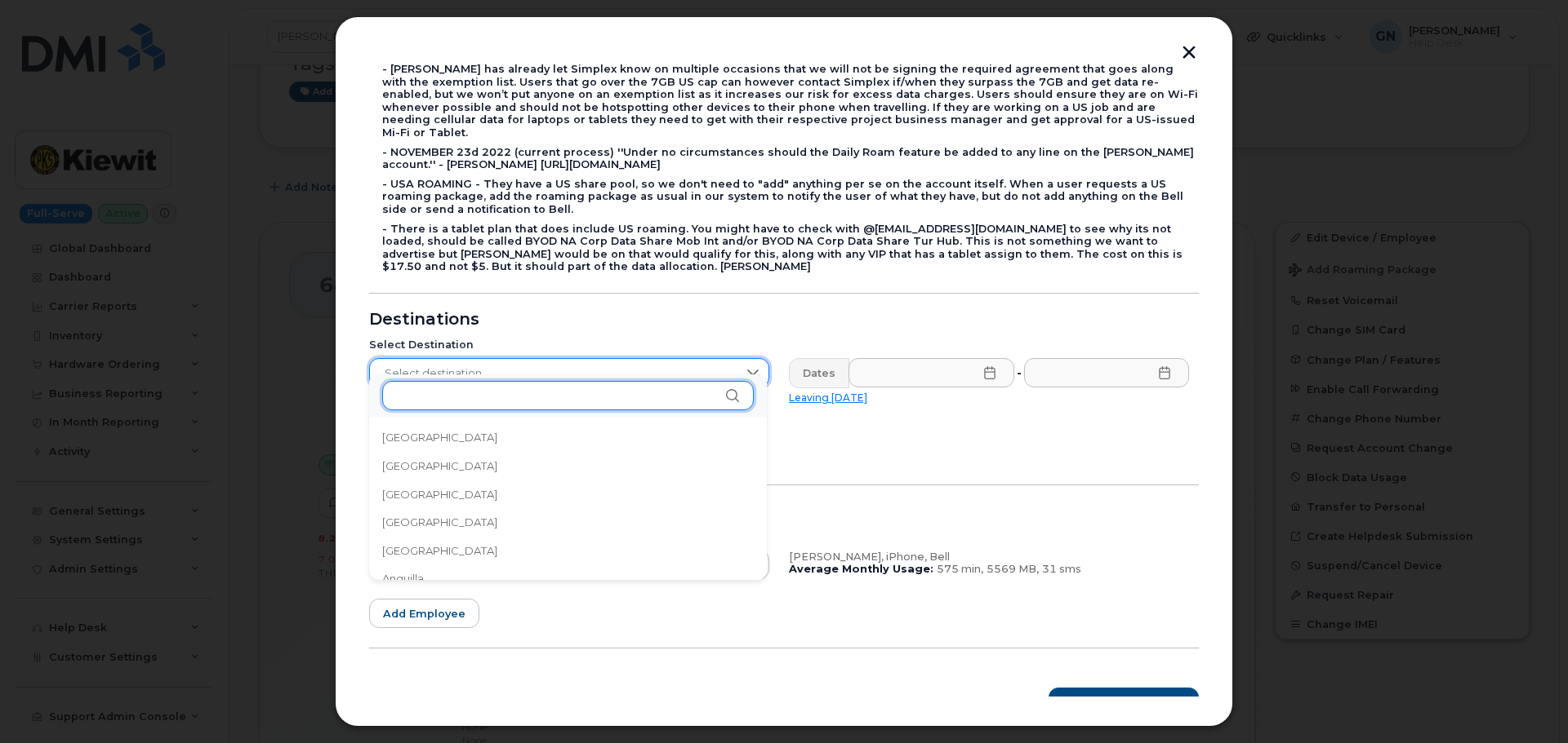
click at [588, 392] on input "text" at bounding box center [568, 396] width 371 height 29
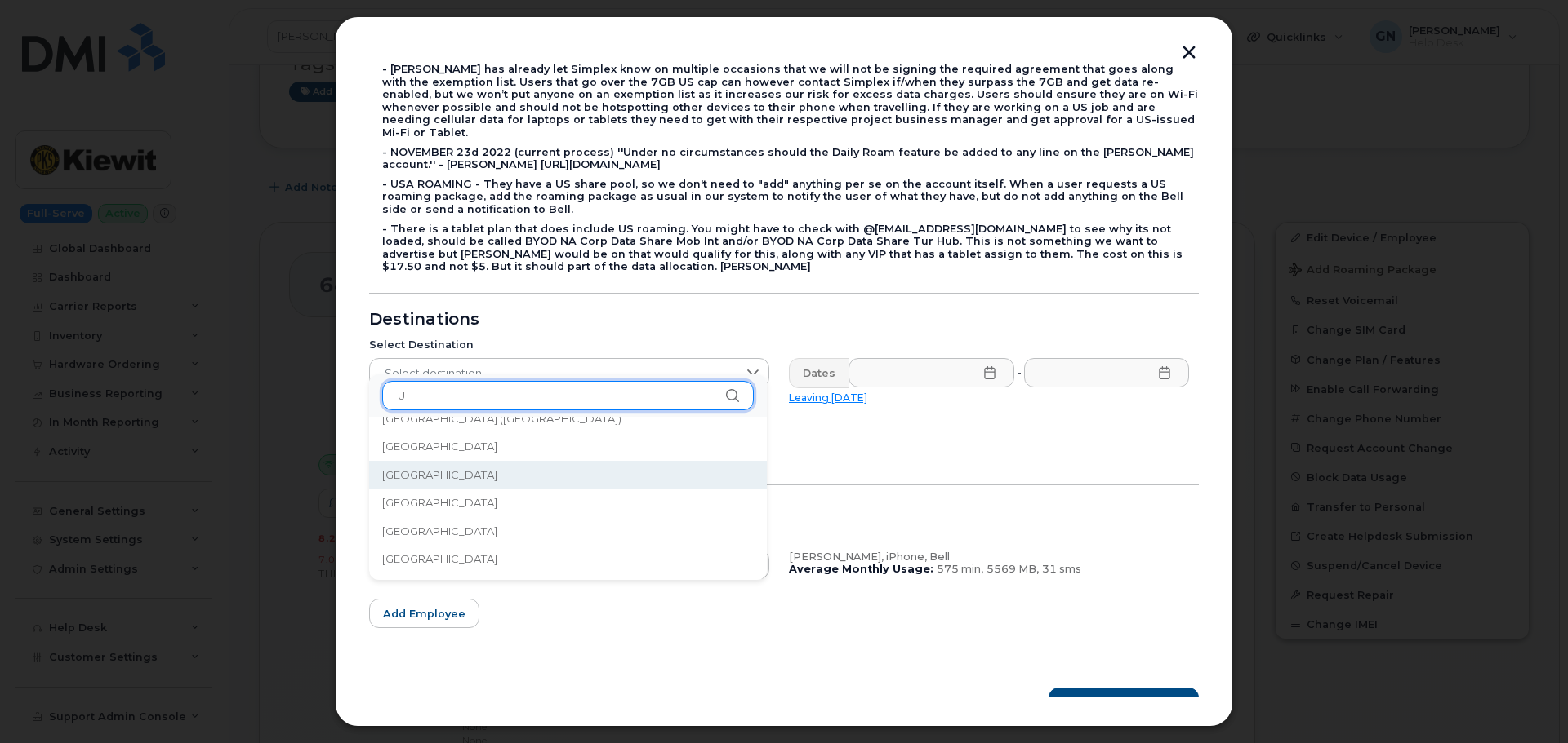
scroll to position [1602, 0]
type input "U"
click at [584, 462] on li "United Kingdom" at bounding box center [568, 472] width 398 height 28
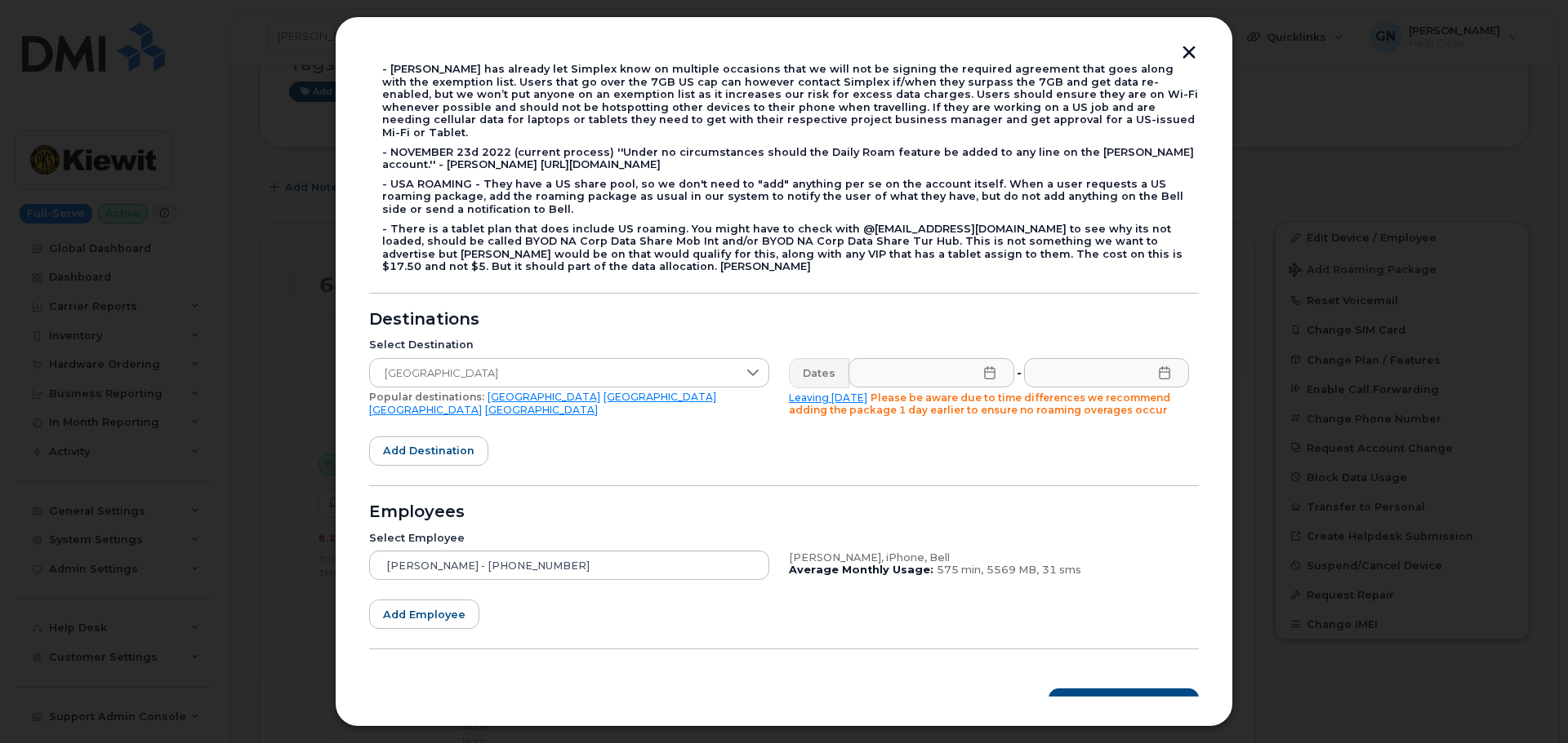
click at [985, 366] on icon at bounding box center [989, 373] width 13 height 13
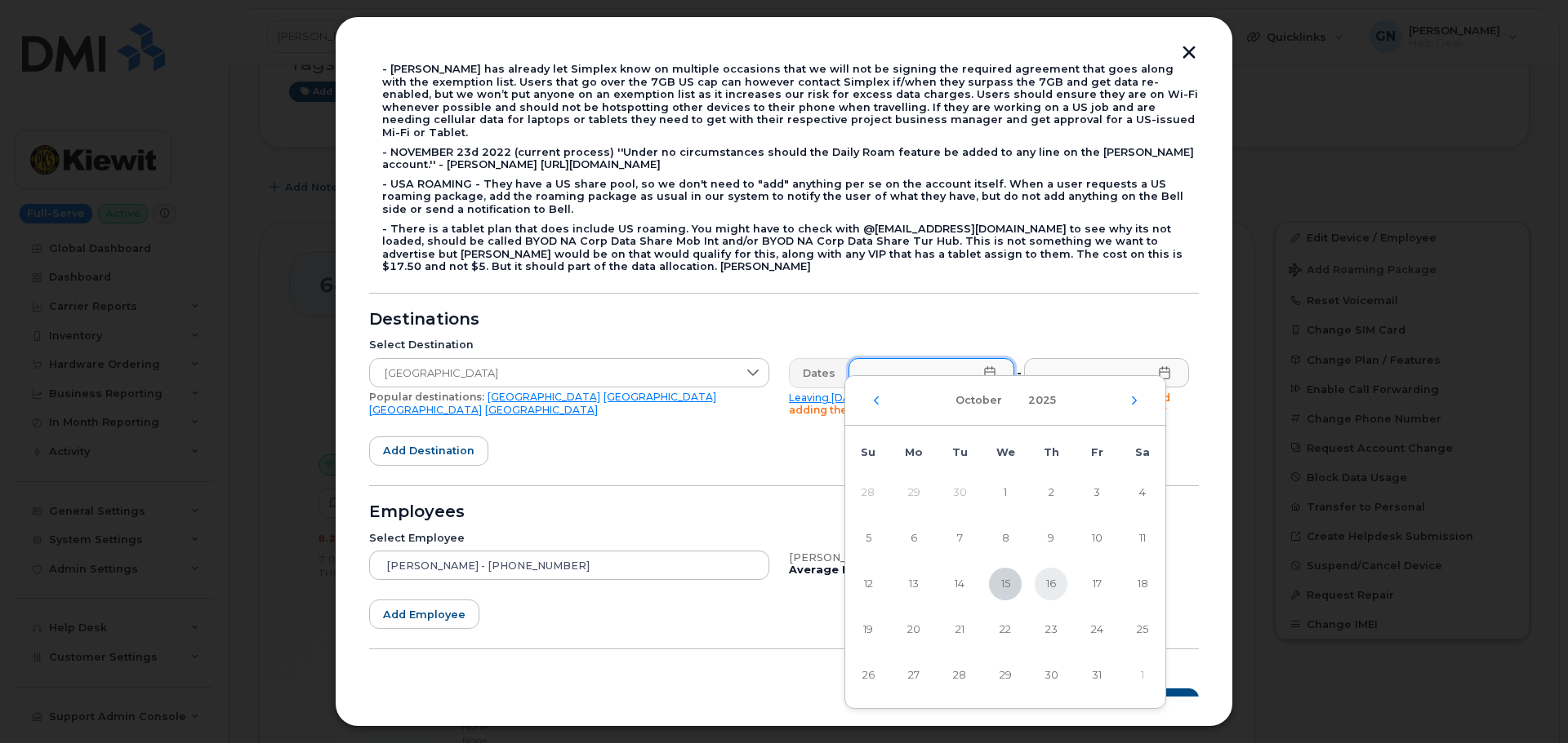
click at [1052, 583] on span "16" at bounding box center [1051, 584] width 33 height 33
type input "10/16/2025"
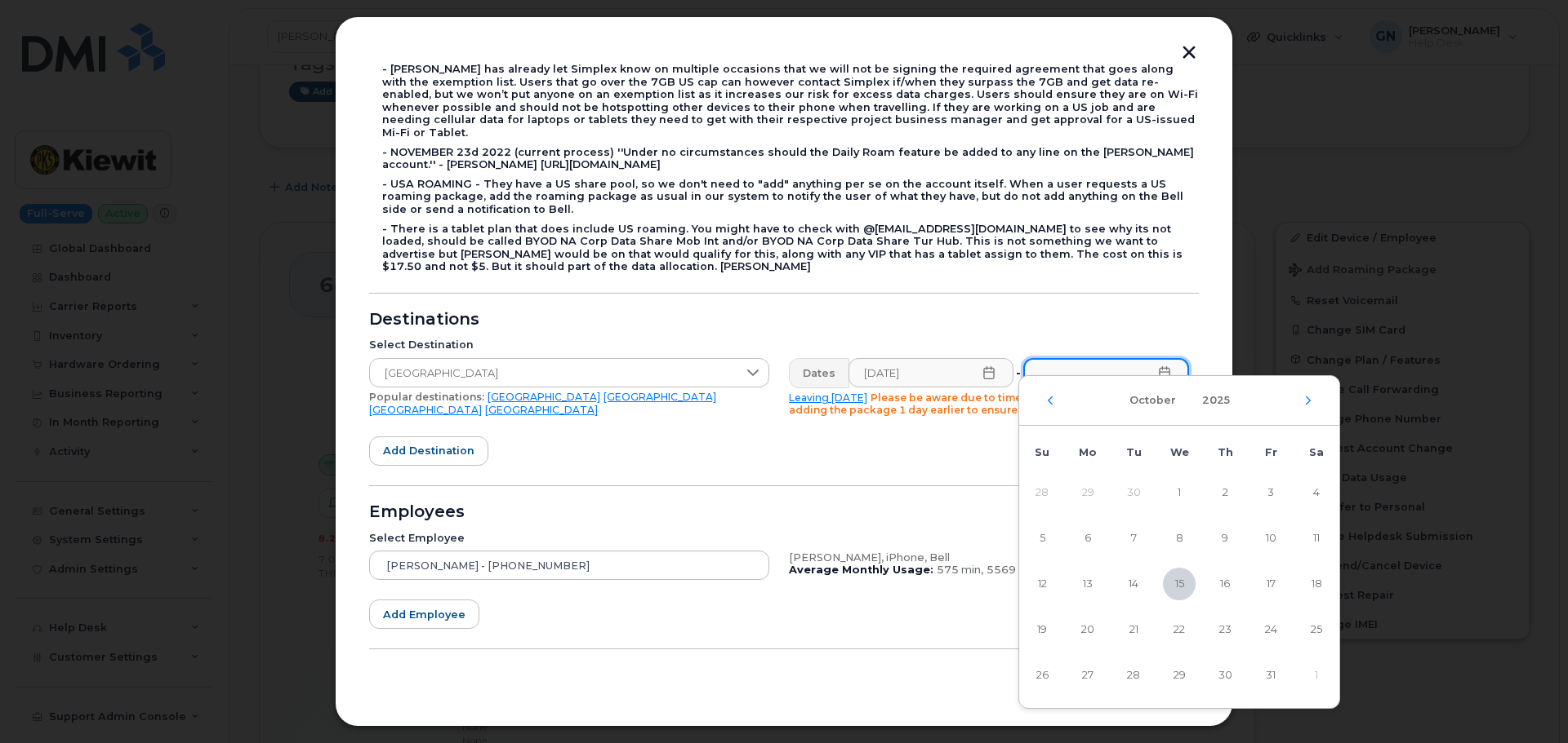
click at [1103, 363] on input "text" at bounding box center [1106, 372] width 166 height 29
click at [1226, 630] on span "23" at bounding box center [1225, 630] width 33 height 33
type input "10/23/2025"
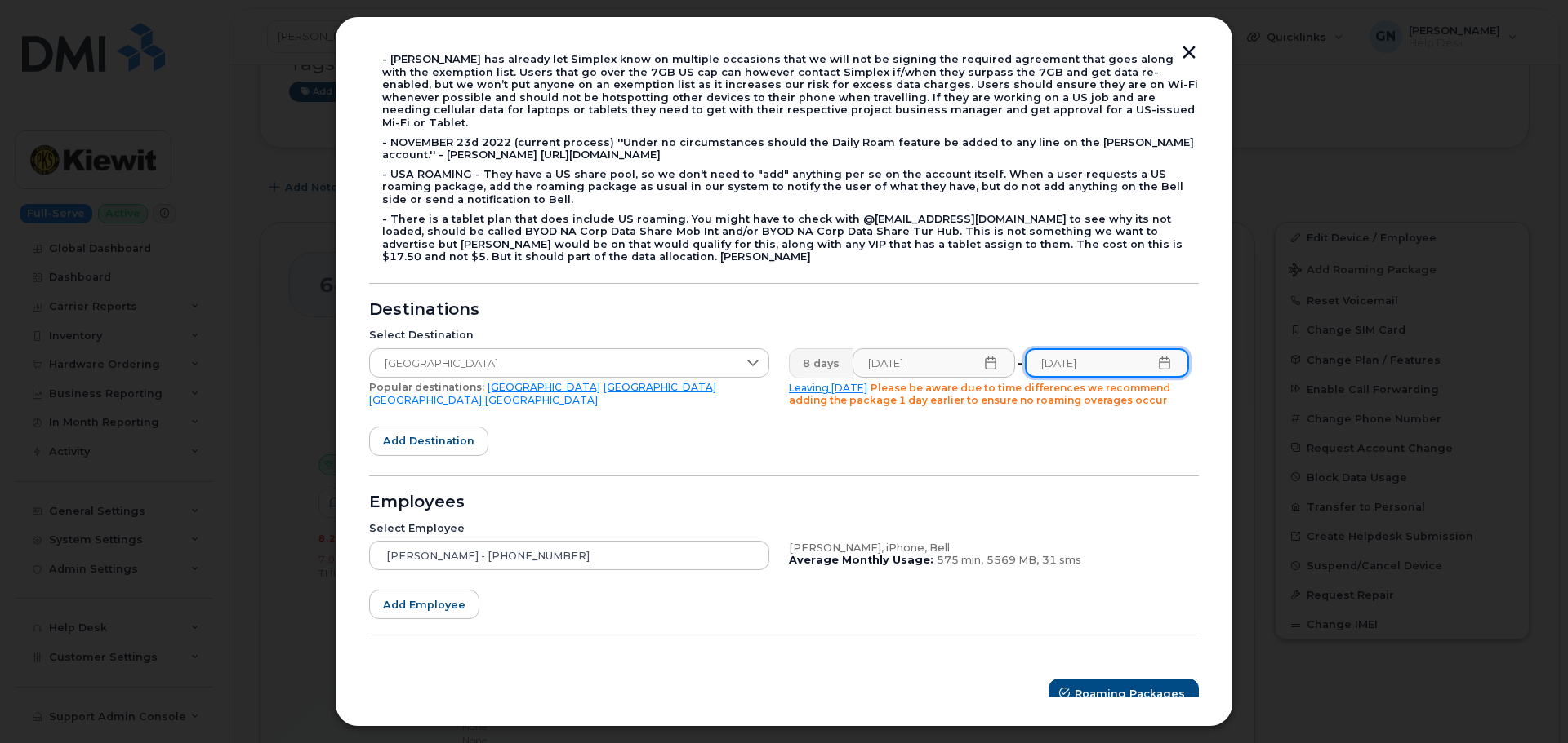
scroll to position [352, 0]
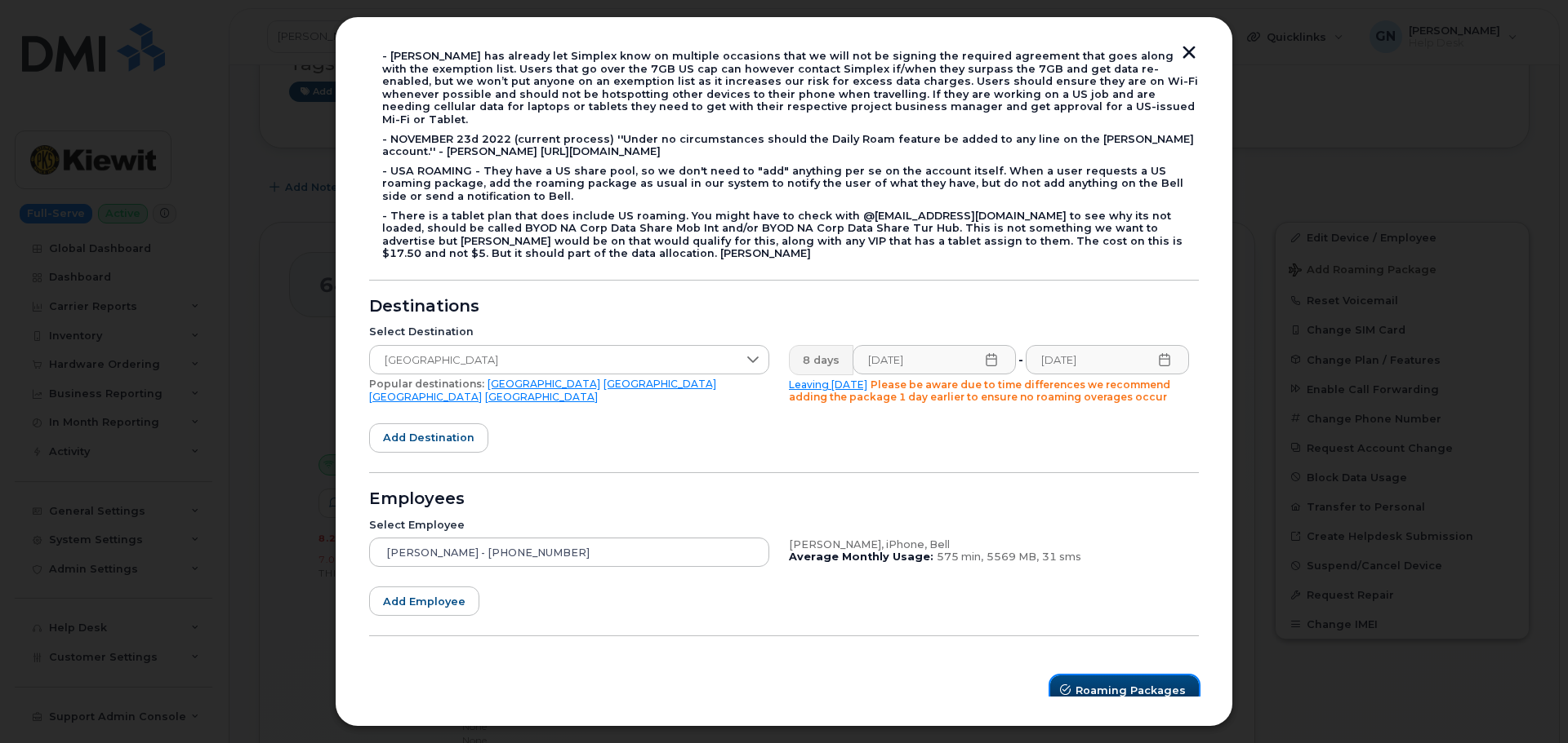
click at [1102, 683] on span "Roaming Packages" at bounding box center [1130, 690] width 110 height 15
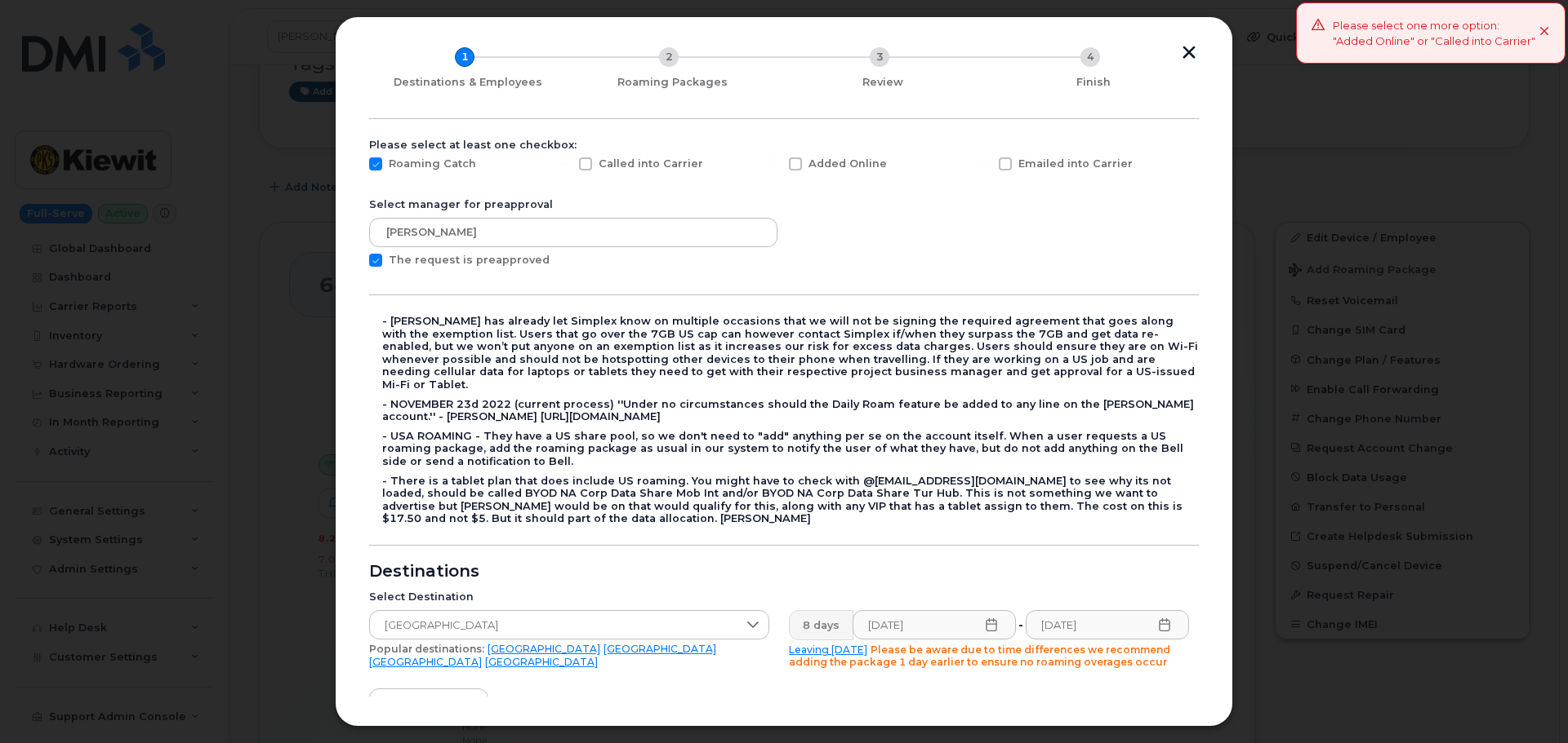
scroll to position [25, 0]
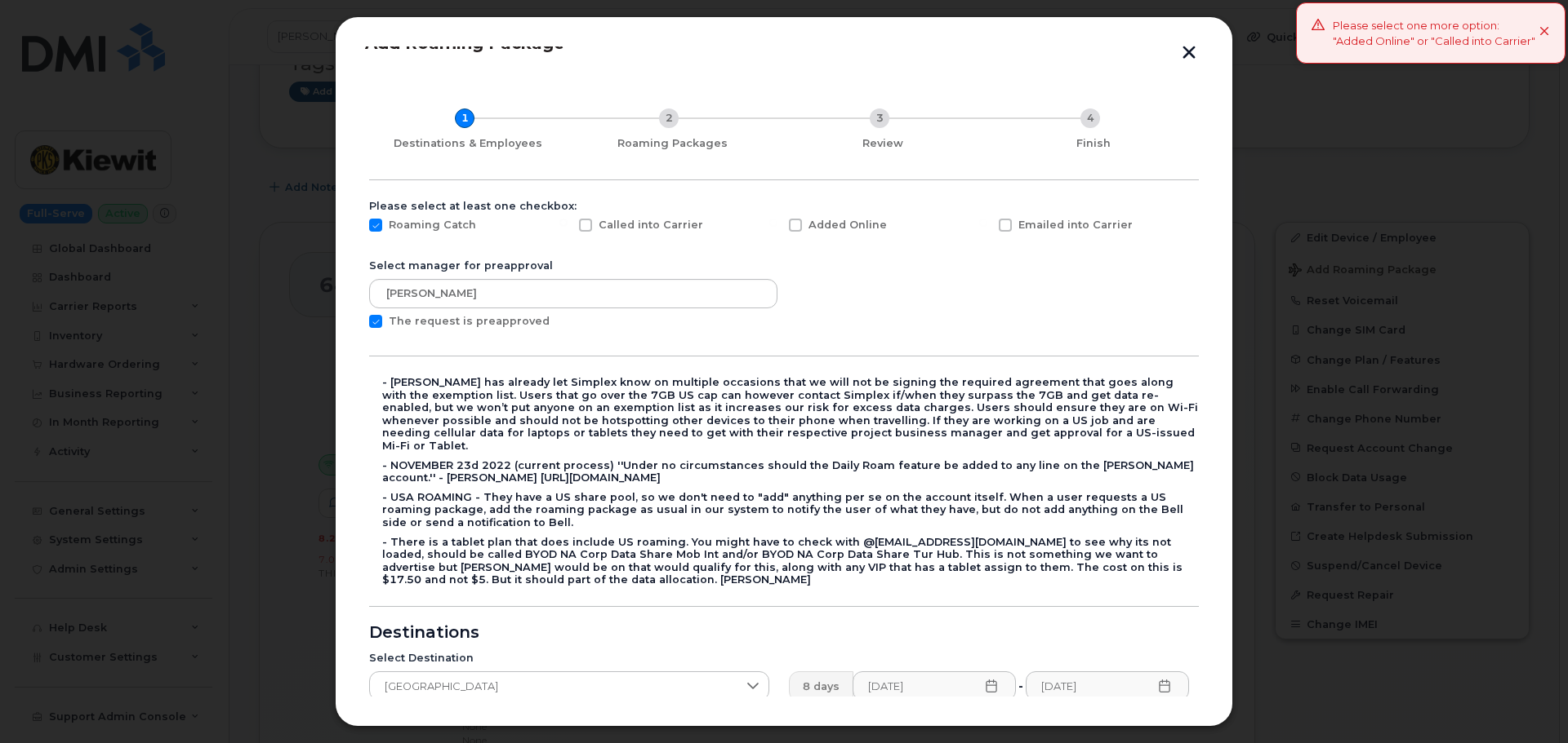
click at [795, 227] on span at bounding box center [795, 225] width 13 height 13
click at [777, 227] on input "Added Online" at bounding box center [773, 222] width 8 height 8
checkbox input "true"
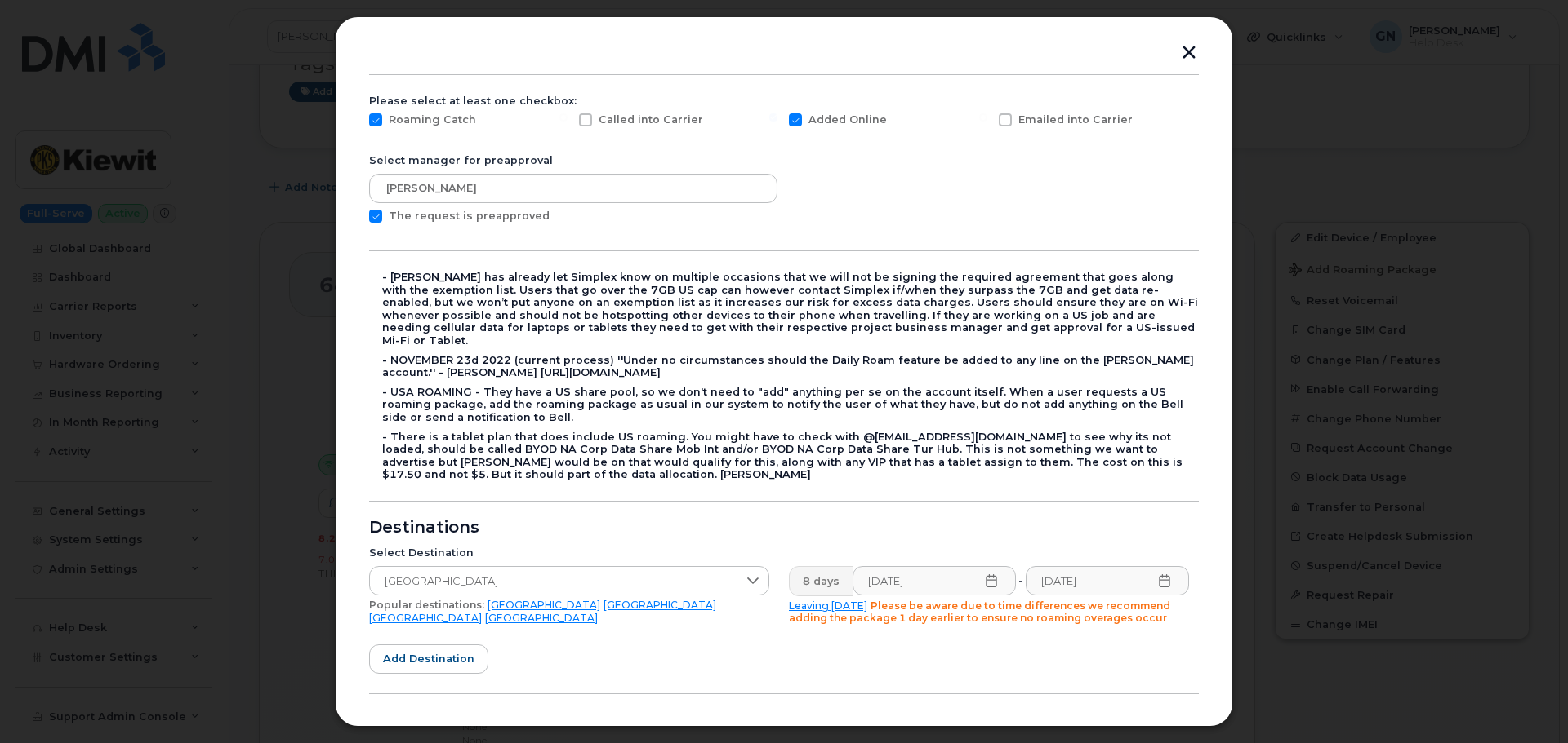
scroll to position [352, 0]
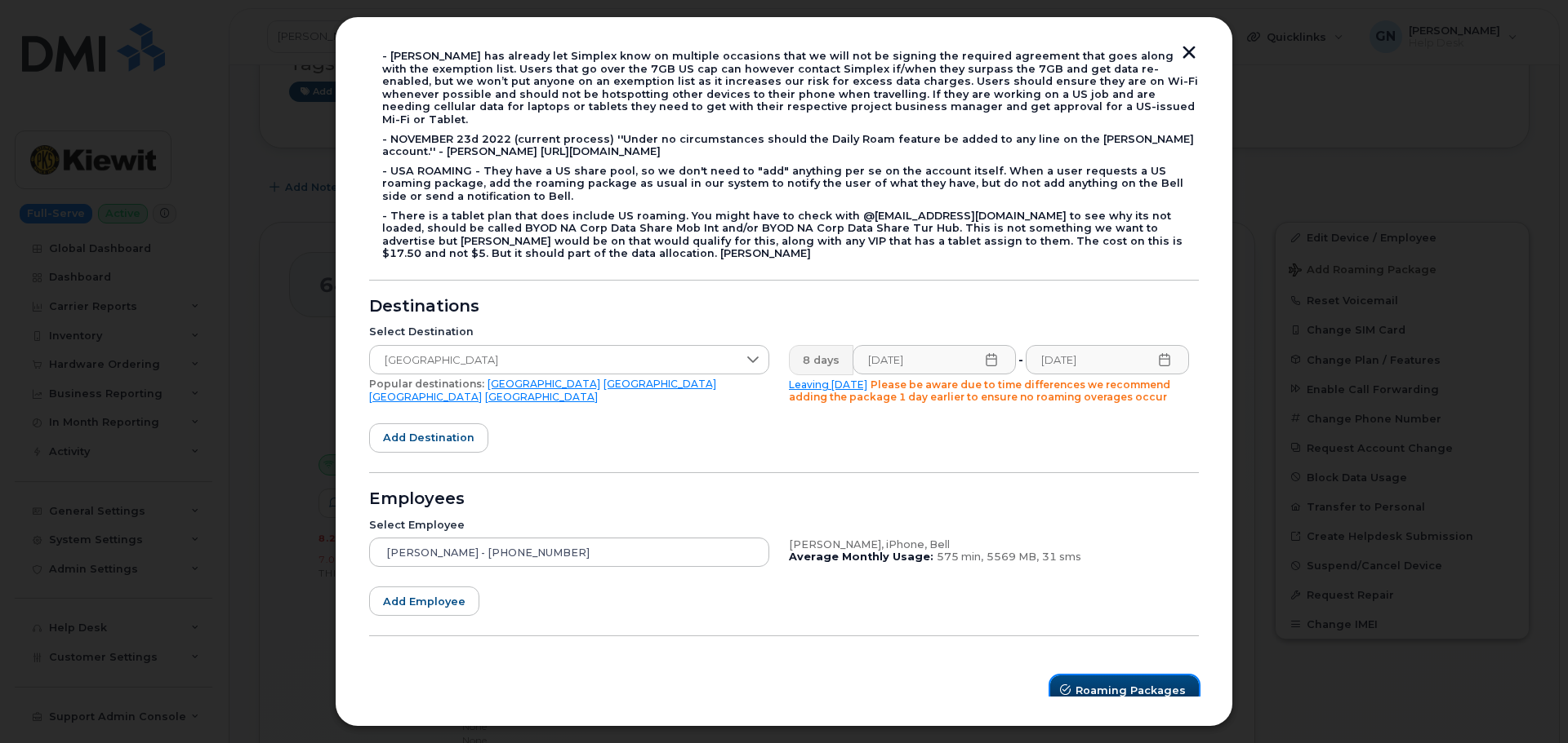
click at [1118, 683] on span "Roaming Packages" at bounding box center [1130, 690] width 110 height 15
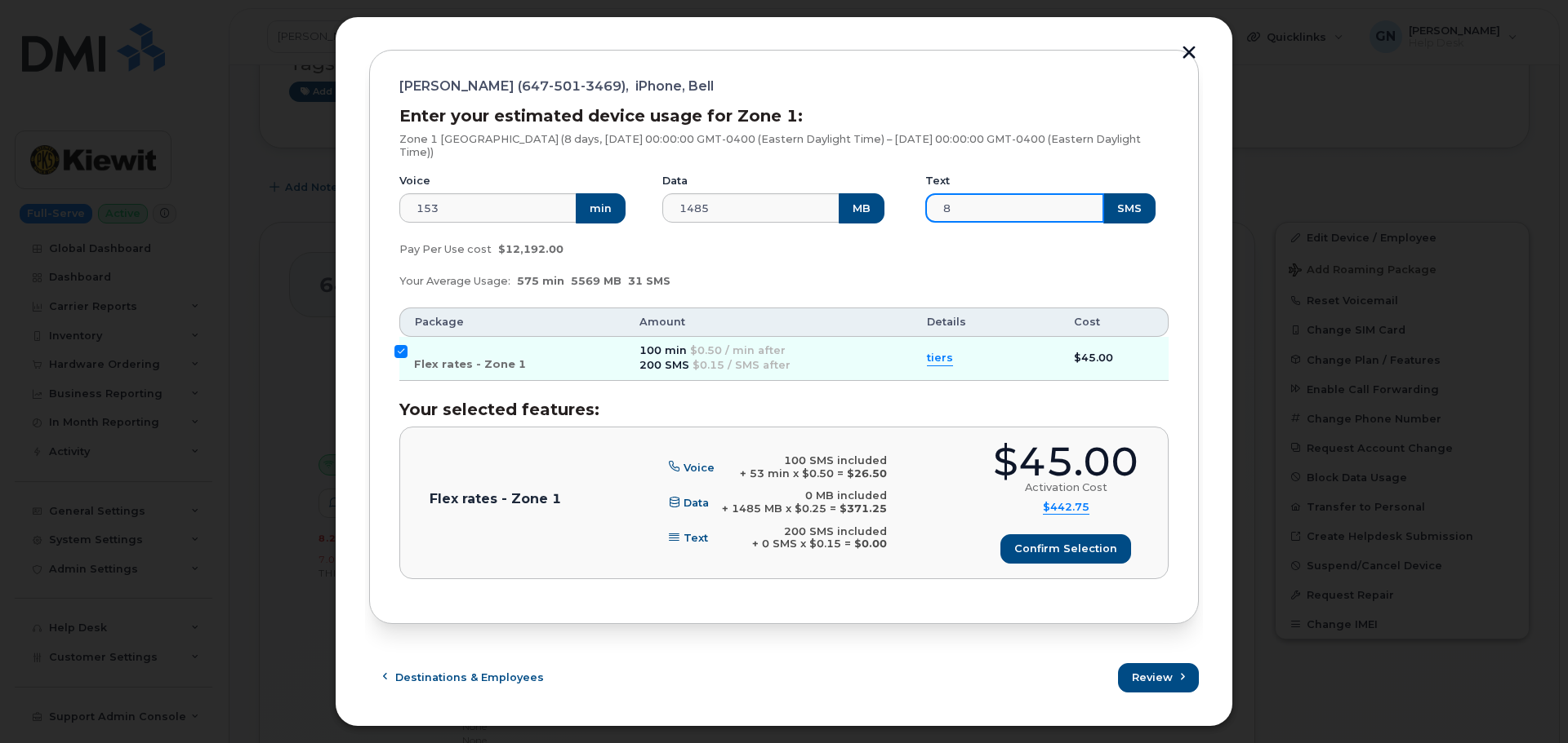
click at [987, 211] on input "8" at bounding box center [1015, 207] width 179 height 29
type input "100"
click at [972, 256] on div "Pay Per Use cost $12,192.00" at bounding box center [783, 250] width 789 height 33
click at [1148, 673] on span "Review" at bounding box center [1152, 677] width 41 height 15
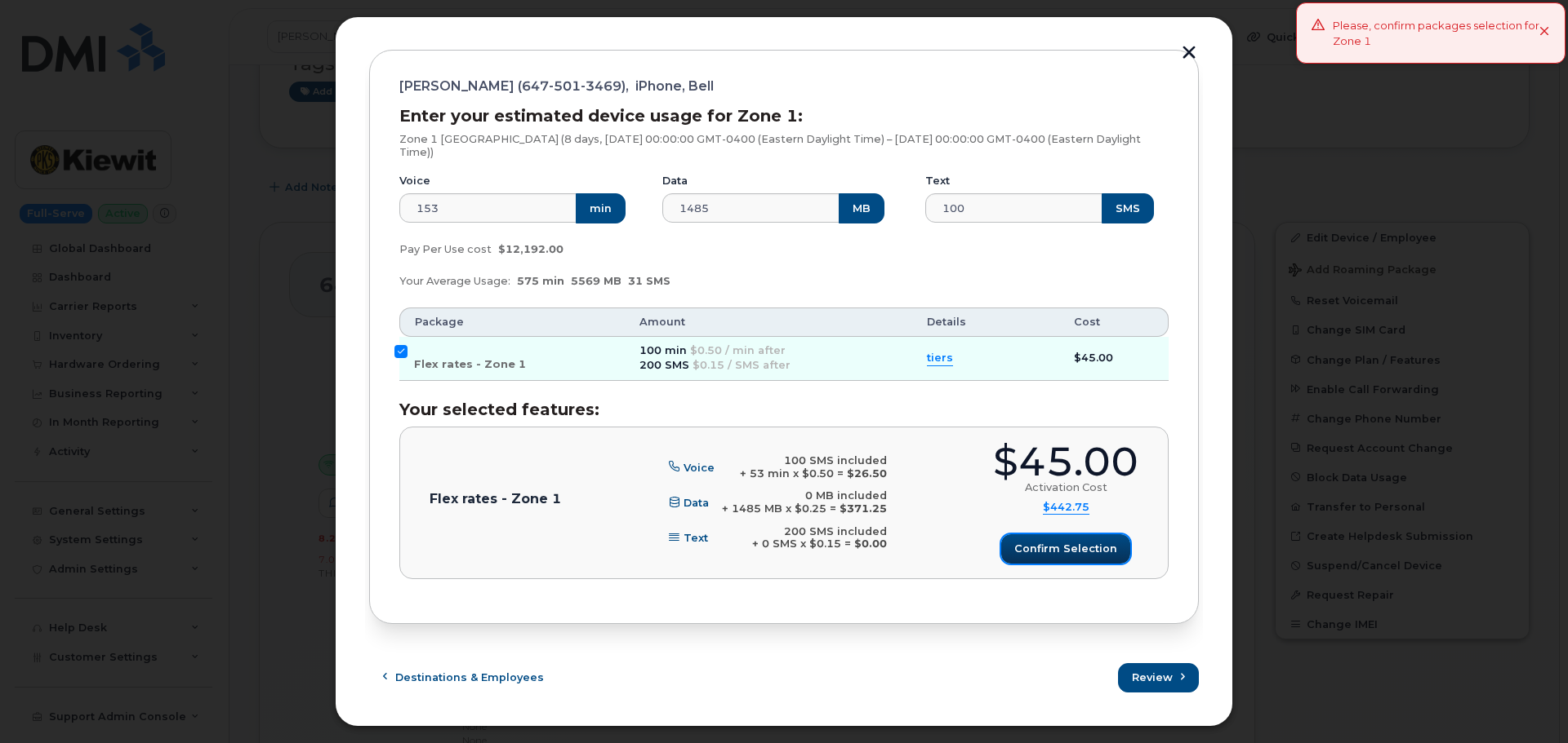
click at [1031, 547] on span "Confirm selection" at bounding box center [1065, 549] width 103 height 15
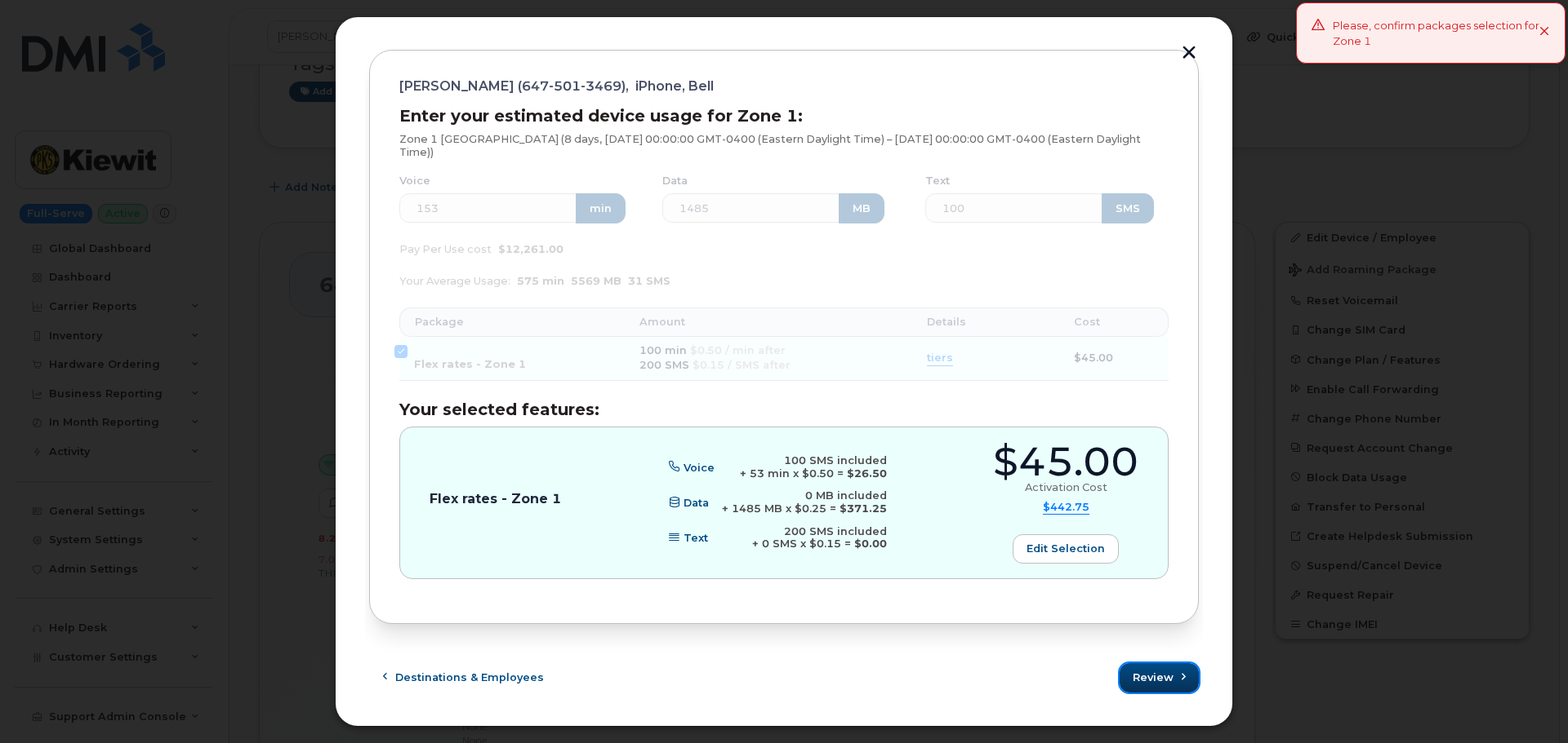
click at [1142, 675] on span "Review" at bounding box center [1152, 677] width 41 height 15
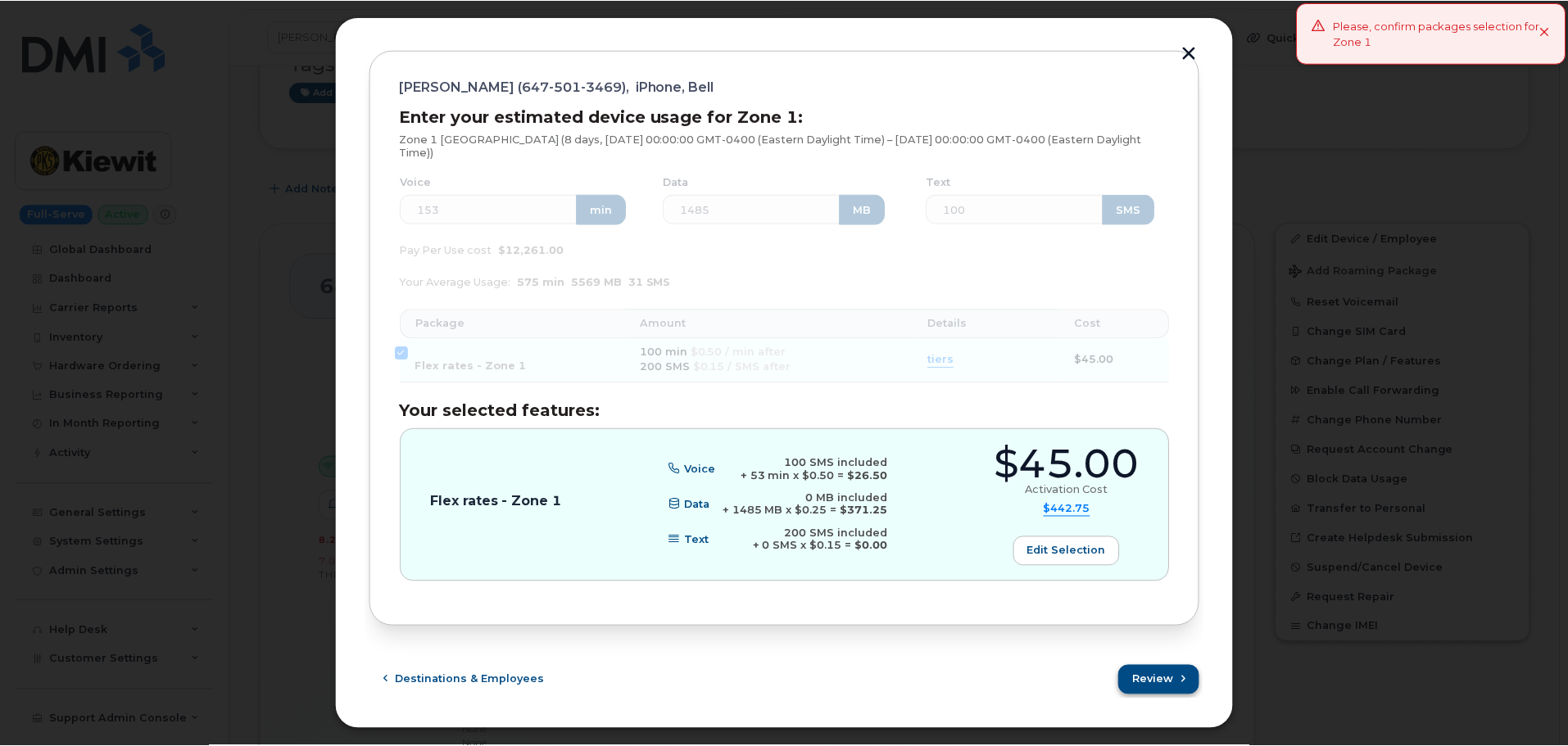
scroll to position [0, 0]
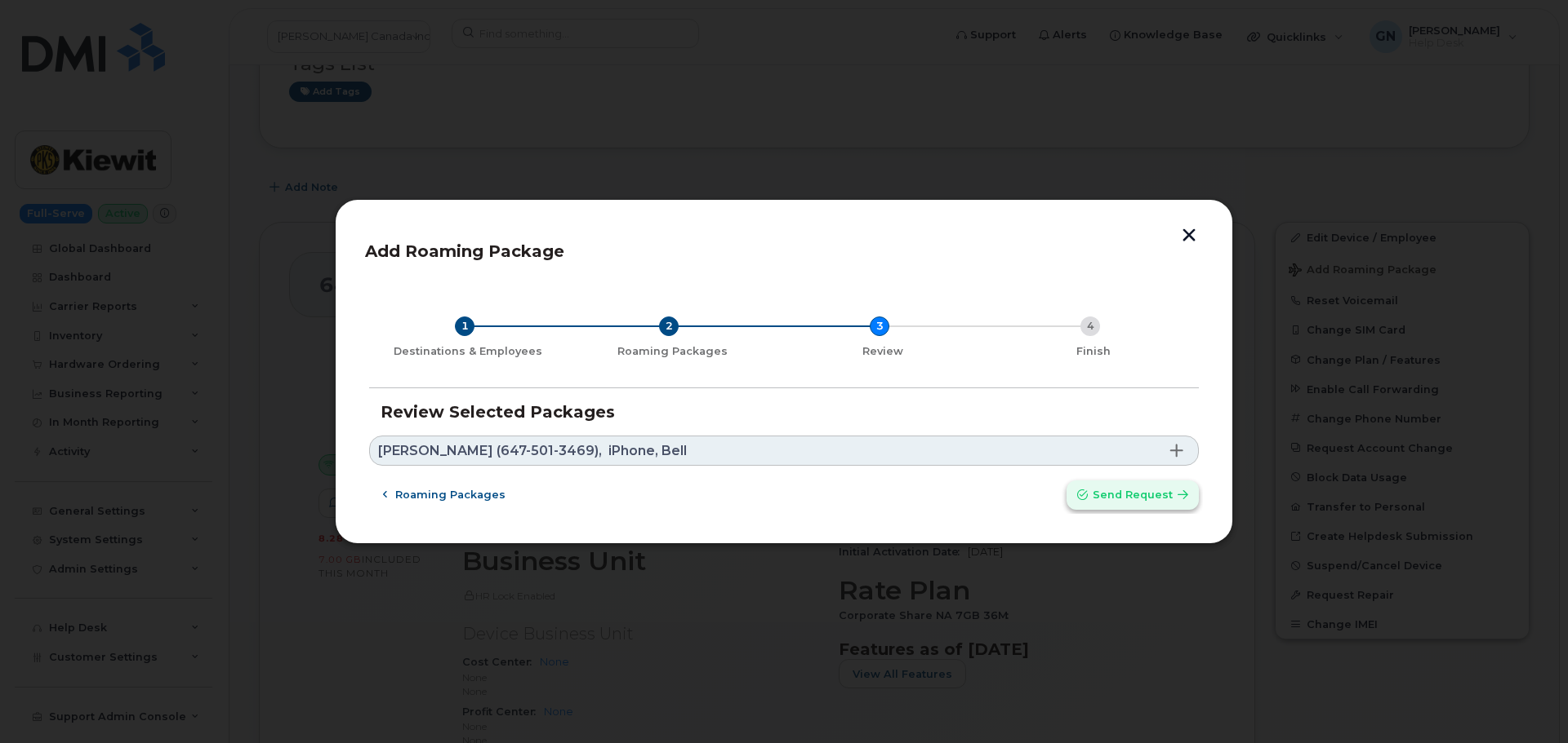
click at [1112, 506] on button "Send request" at bounding box center [1133, 494] width 132 height 29
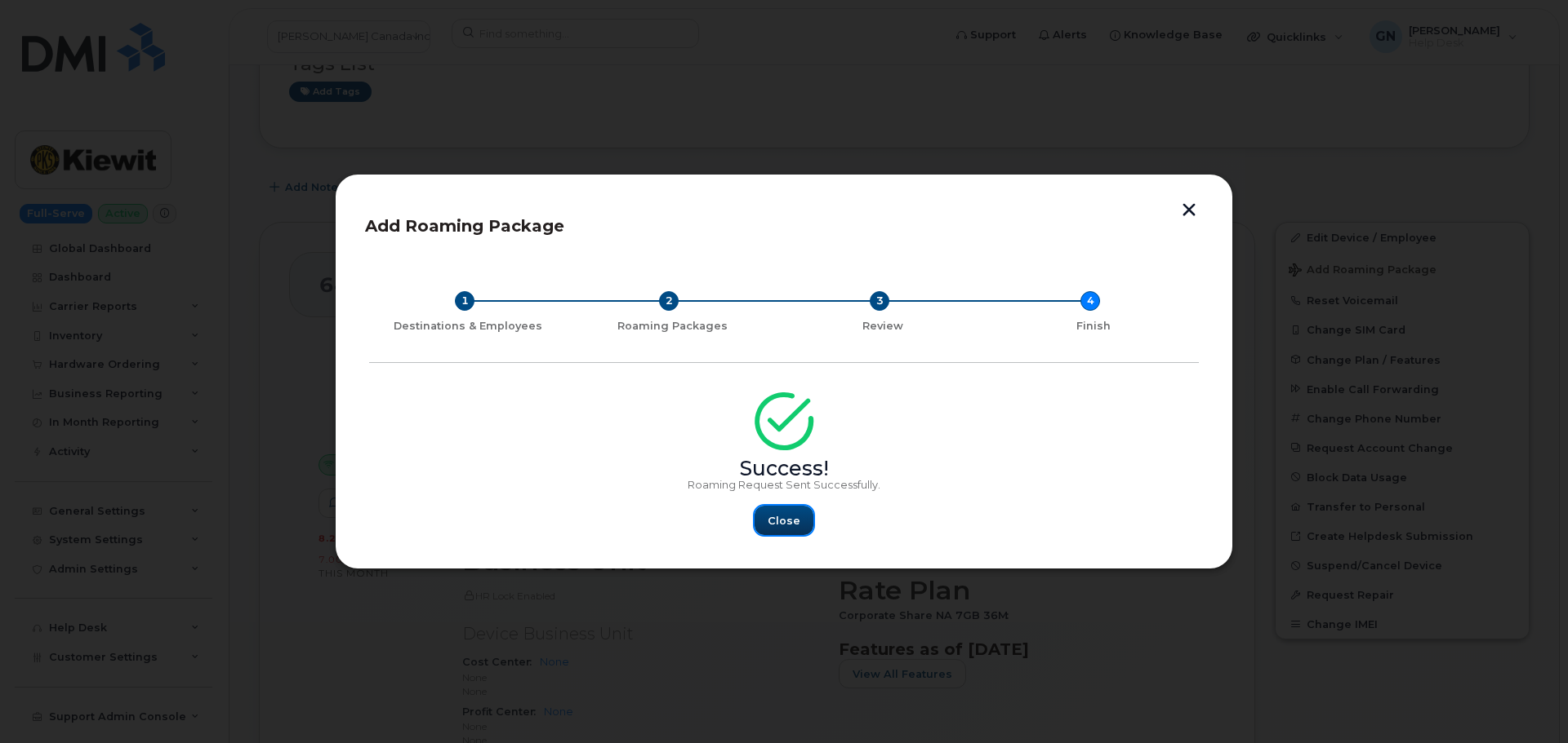
click at [798, 523] on span "Close" at bounding box center [784, 521] width 33 height 15
